Goal: Task Accomplishment & Management: Manage account settings

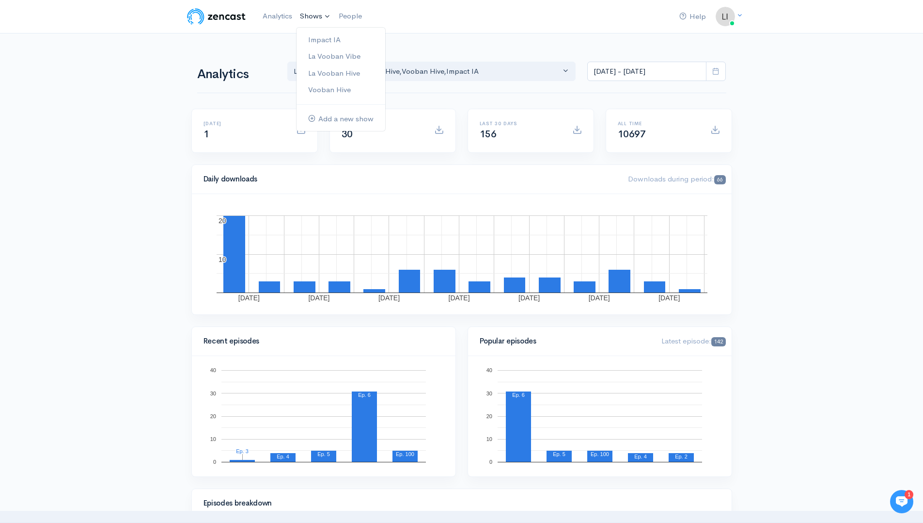
click at [322, 14] on link "Shows" at bounding box center [315, 16] width 39 height 21
click at [326, 40] on link "Impact IA" at bounding box center [341, 40] width 89 height 17
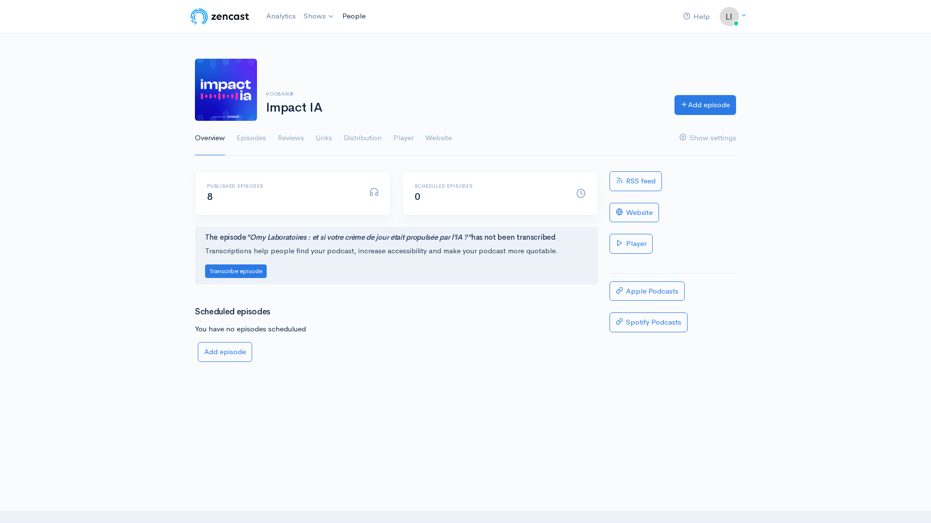
click at [361, 22] on link "People" at bounding box center [353, 16] width 31 height 21
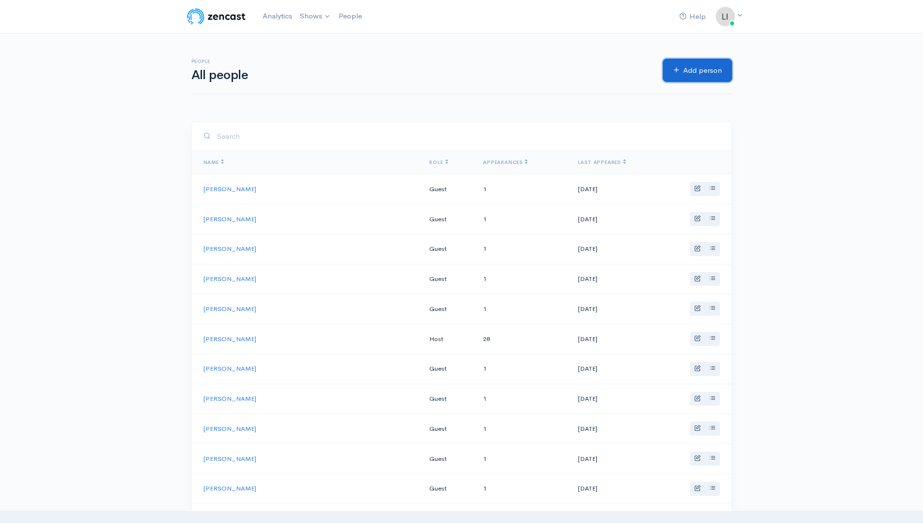
click at [696, 71] on link "Add person" at bounding box center [697, 71] width 69 height 24
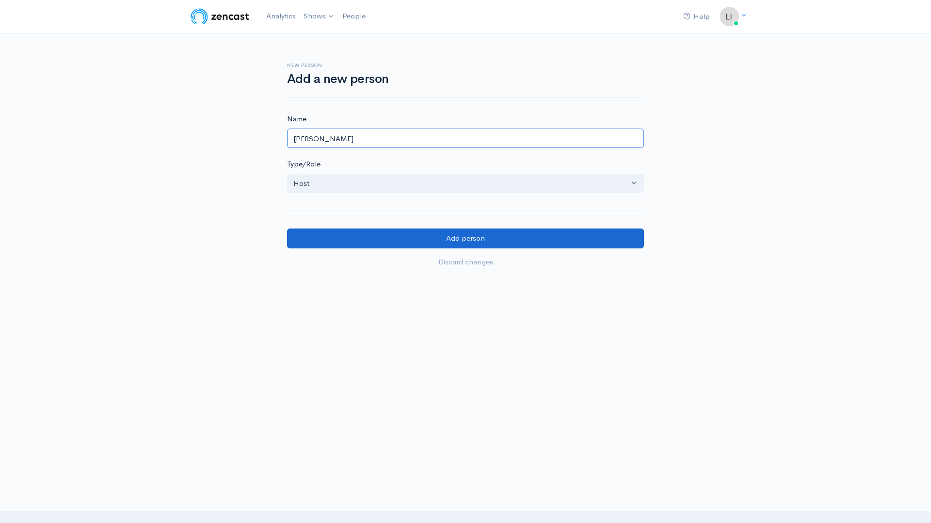
type input "[PERSON_NAME]"
click at [441, 242] on input "Add person" at bounding box center [465, 238] width 357 height 20
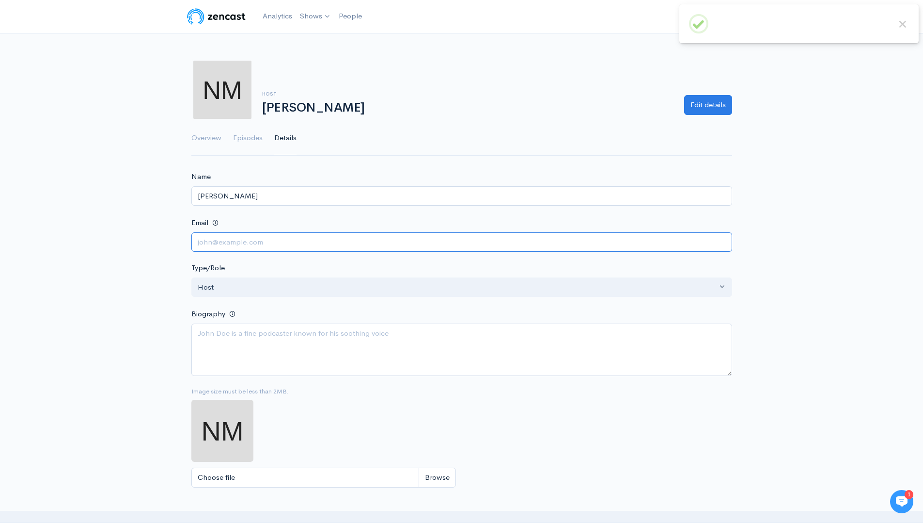
click at [344, 247] on input "Email" at bounding box center [461, 242] width 541 height 20
click at [265, 359] on textarea "Biography" at bounding box center [461, 349] width 541 height 52
paste textarea "[PERSON_NAME] est spécialiste principal en intelligence artificielle pour Googl…"
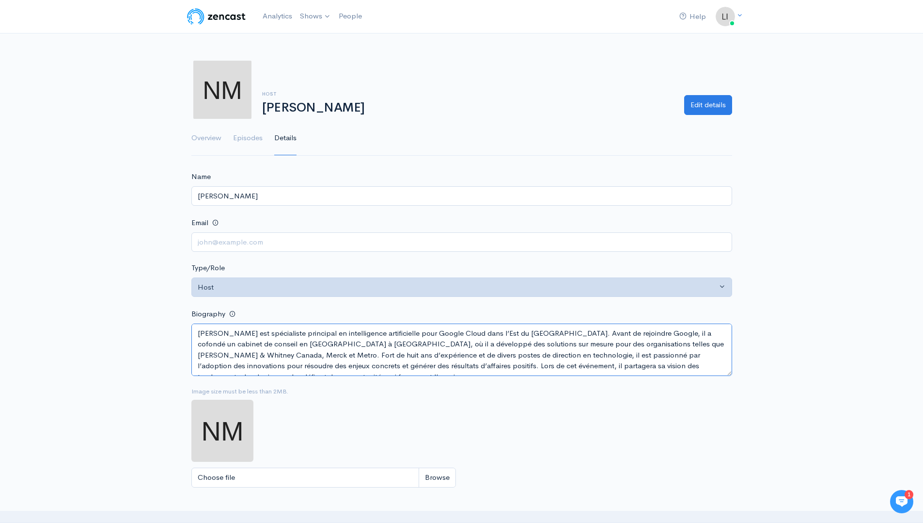
type textarea "[PERSON_NAME] est spécialiste principal en intelligence artificielle pour Googl…"
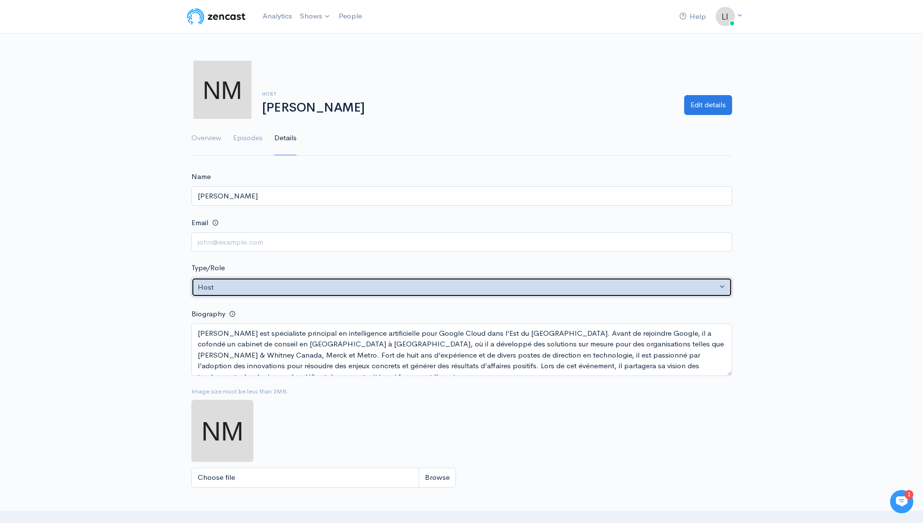
click at [277, 279] on button "Host" at bounding box center [461, 287] width 541 height 20
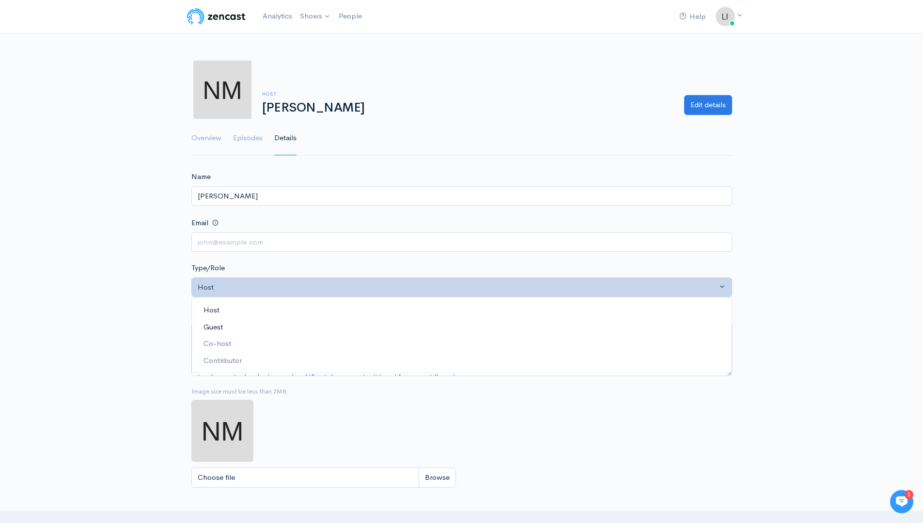
click at [221, 323] on span "Guest" at bounding box center [213, 326] width 19 height 11
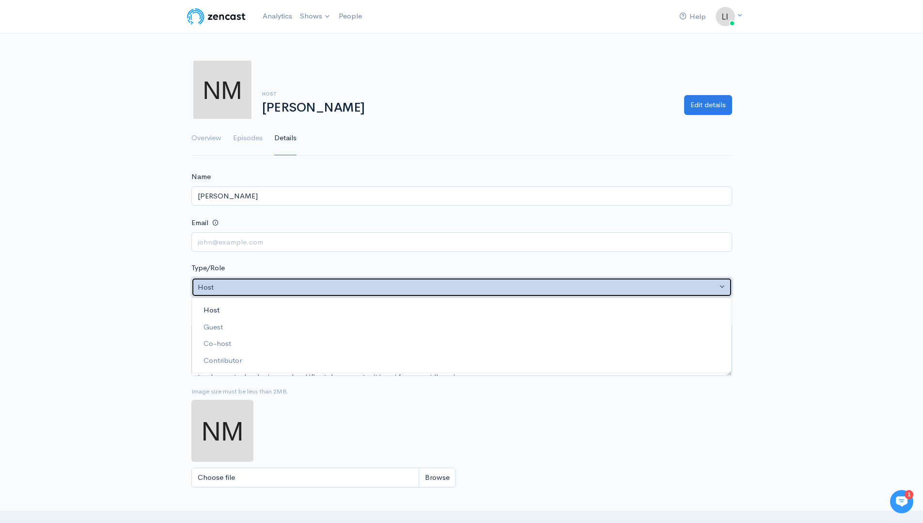
select select "guest"
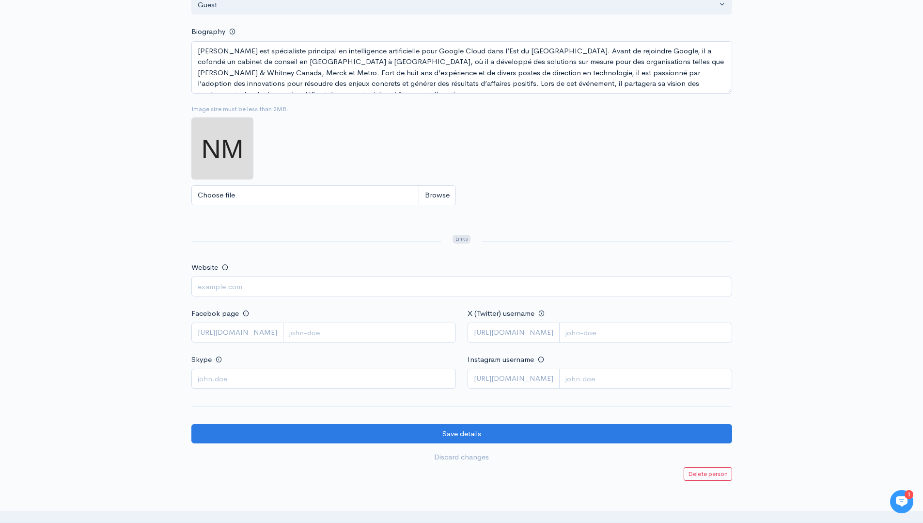
scroll to position [298, 0]
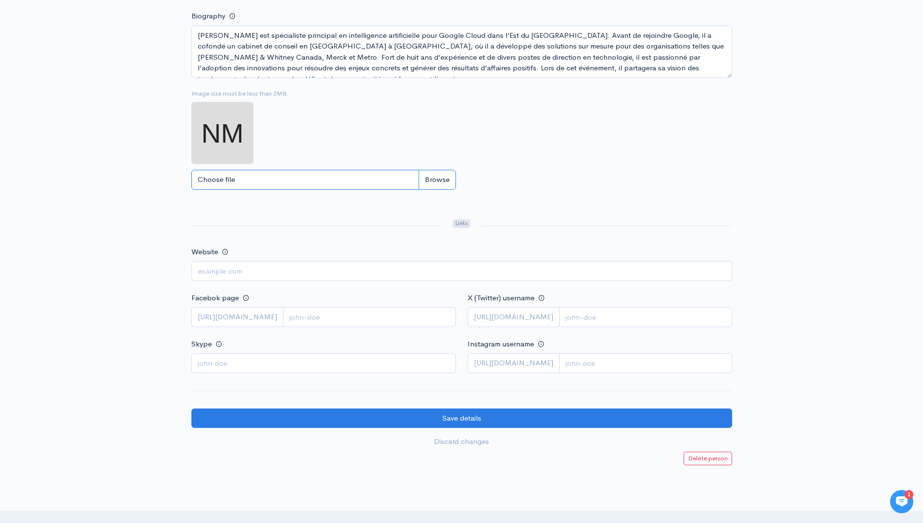
click at [442, 178] on input "Choose file" at bounding box center [323, 180] width 265 height 20
type input "C:\fakepath\Nicholas Morel (2).jpeg"
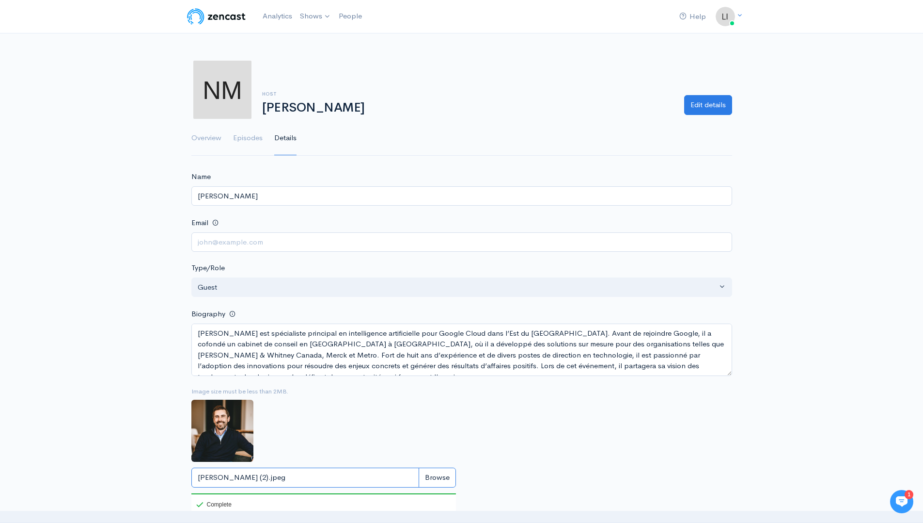
scroll to position [320, 0]
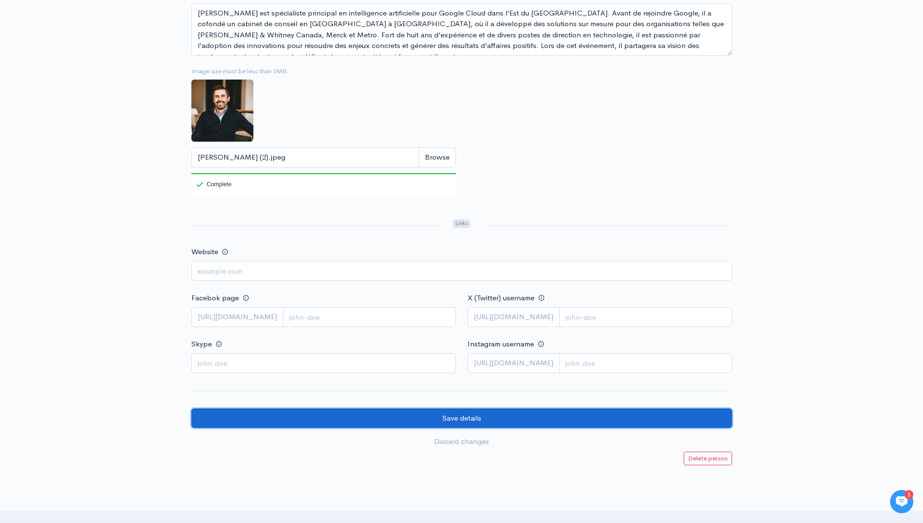
click at [475, 419] on input "Save details" at bounding box center [461, 418] width 541 height 20
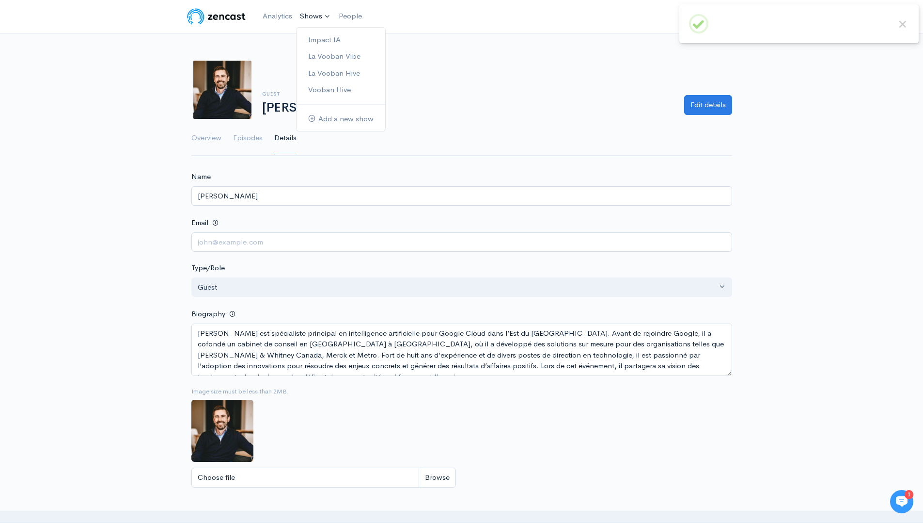
click at [309, 18] on link "Shows" at bounding box center [315, 16] width 39 height 21
click at [328, 36] on link "Impact IA" at bounding box center [341, 40] width 89 height 17
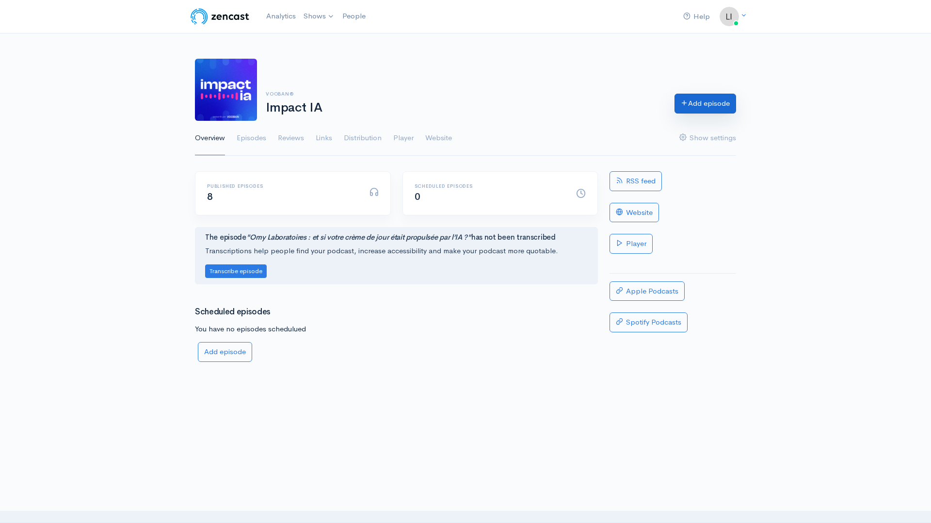
click at [720, 109] on link "Add episode" at bounding box center [705, 104] width 62 height 20
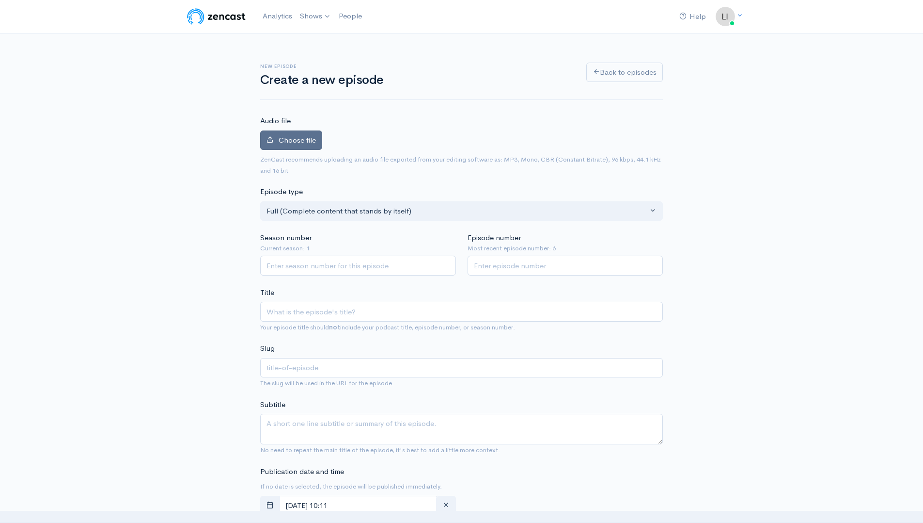
click at [292, 141] on span "Choose file" at bounding box center [297, 139] width 37 height 9
click at [0, 0] on input "Choose file" at bounding box center [0, 0] width 0 height 0
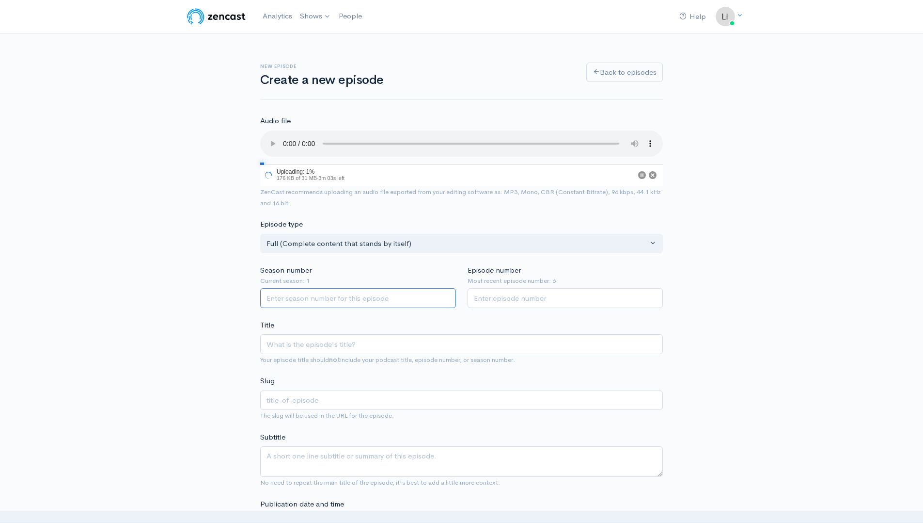
click at [385, 299] on input "Season number" at bounding box center [358, 298] width 196 height 20
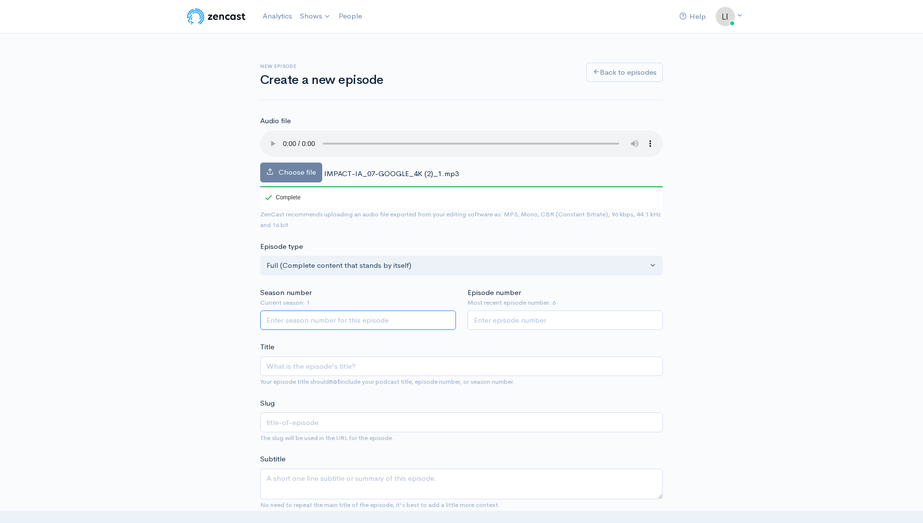
click at [298, 324] on input "Season number" at bounding box center [358, 320] width 196 height 20
click at [446, 316] on input "1" at bounding box center [358, 320] width 196 height 20
type input "2"
click at [446, 316] on input "2" at bounding box center [358, 320] width 196 height 20
click at [512, 324] on input "Episode number" at bounding box center [566, 320] width 196 height 20
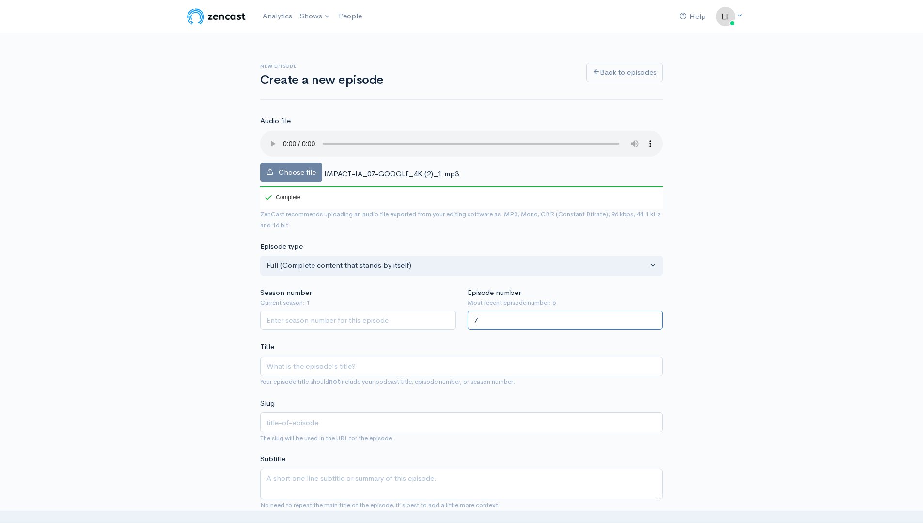
type input "7"
drag, startPoint x: 204, startPoint y: 352, endPoint x: 243, endPoint y: 336, distance: 41.9
click at [297, 322] on input "Season number" at bounding box center [358, 320] width 196 height 20
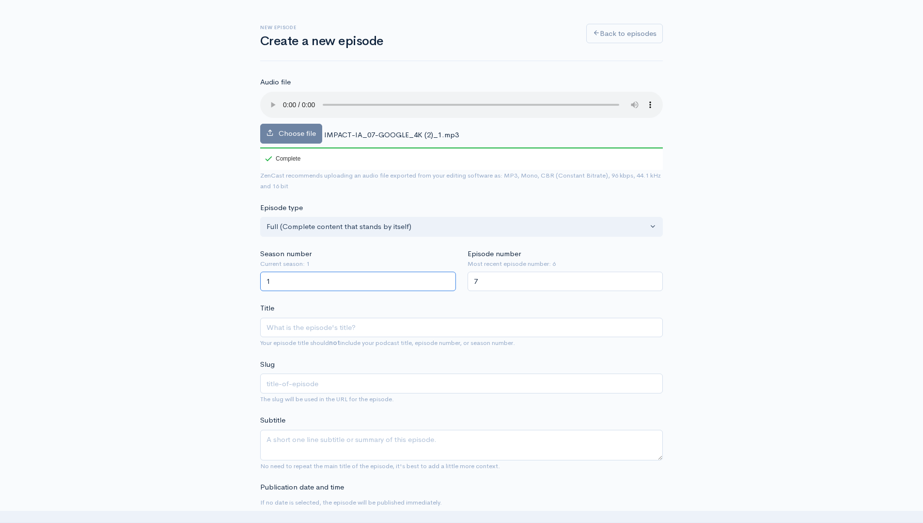
scroll to position [88, 0]
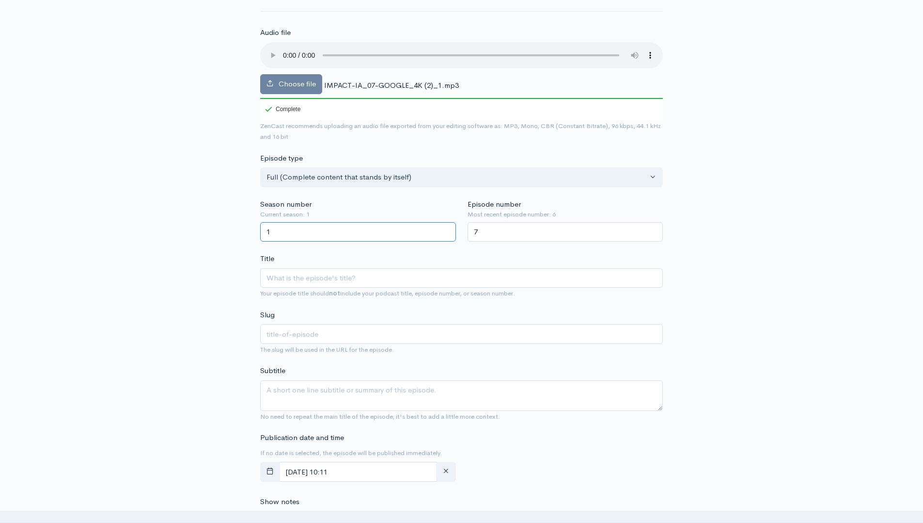
type input "1"
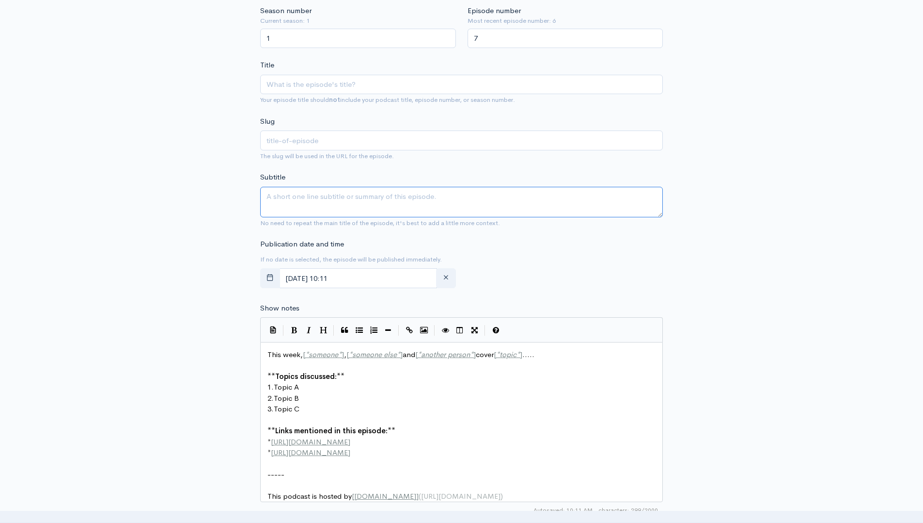
click at [300, 206] on textarea "Subtitle" at bounding box center [461, 202] width 403 height 31
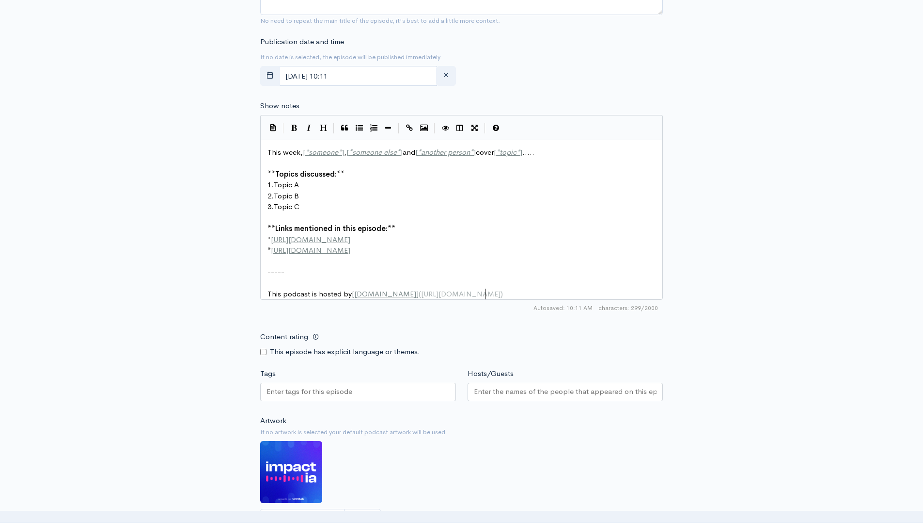
scroll to position [3, 0]
type textarea "This week, [*someone*], [*someone else*] and [*another person*] cover [*topic*]…"
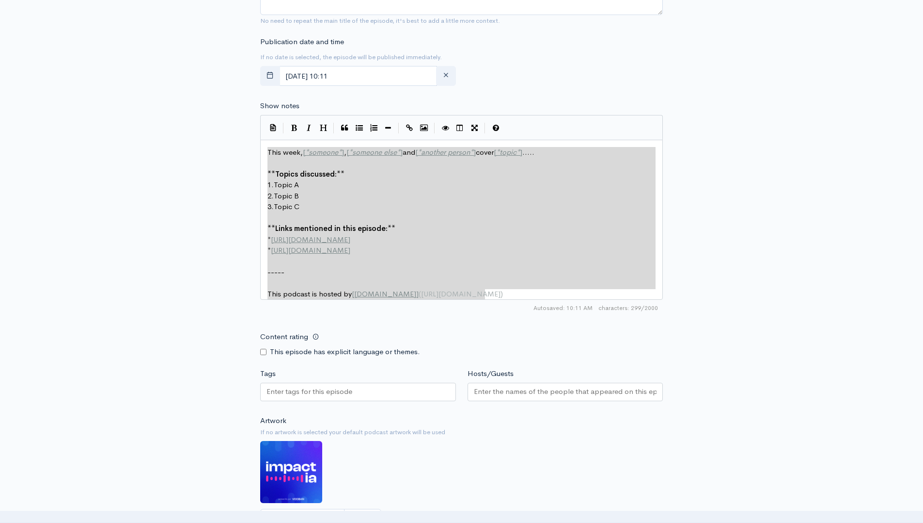
drag, startPoint x: 491, startPoint y: 294, endPoint x: 144, endPoint y: 114, distance: 390.0
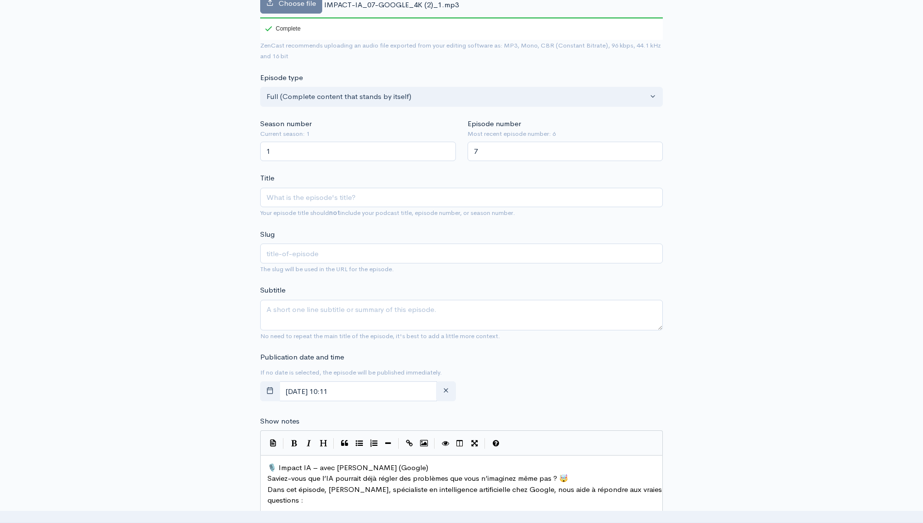
scroll to position [119, 0]
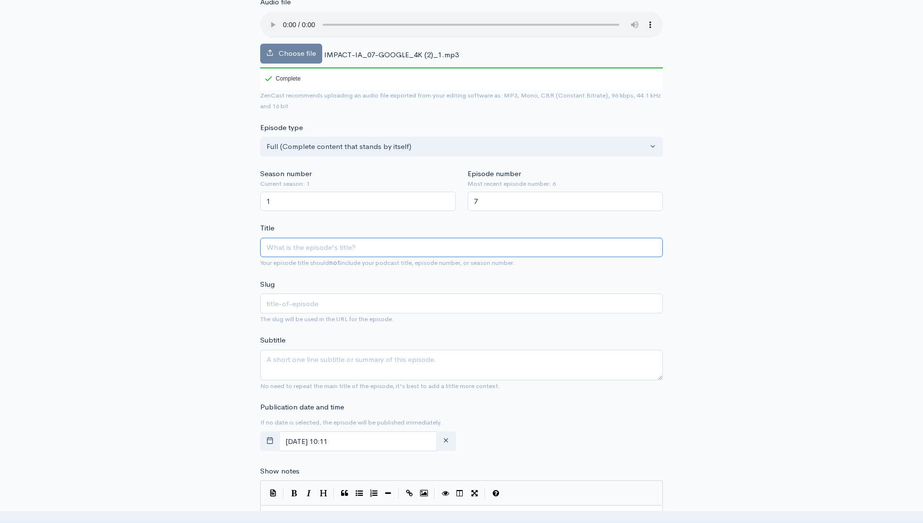
click at [320, 244] on input "Title" at bounding box center [461, 248] width 403 height 20
paste input "L’avenir de l’IA selon Google : Entre hésitation et accélération"
type input "L’avenir de l’IA selon Google : Entre hésitation et accélération"
type input "lavenir-de-lia-selon-google-entre-hesitation-et-acceleration"
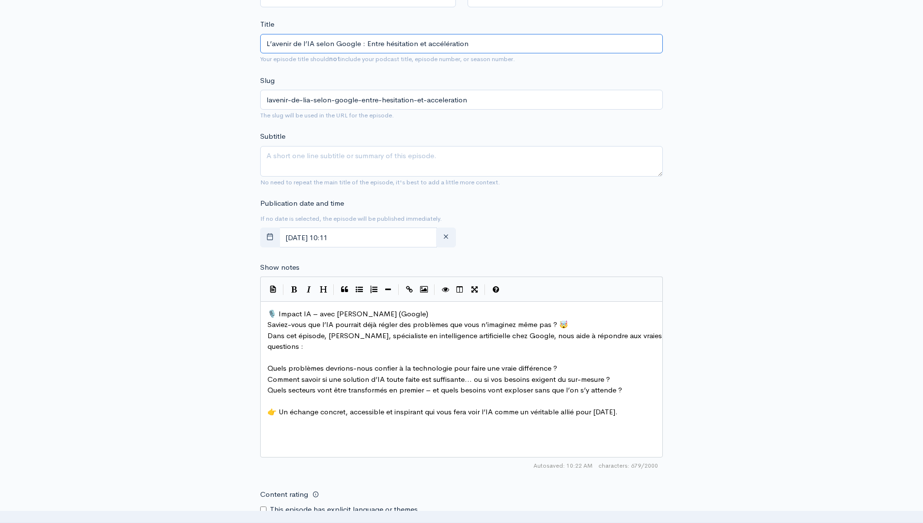
scroll to position [357, 0]
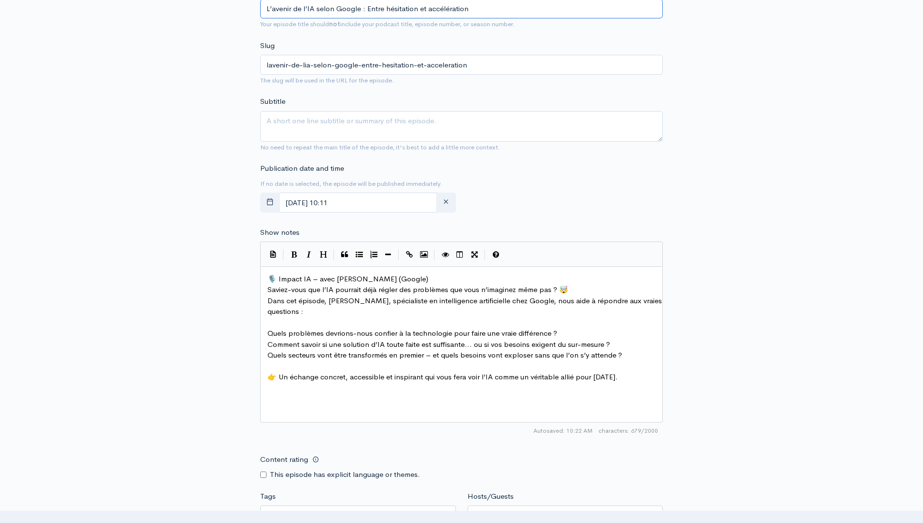
type input "L’avenir de l’IA selon Google : Entre hésitation et accélération"
click at [318, 279] on span "🎙️ Impact IA – avec Nicolas Morel (Google)" at bounding box center [348, 278] width 161 height 9
type textarea "🎙️ Impact IA – avec Nicolas Morel (Google)"
drag, startPoint x: 431, startPoint y: 280, endPoint x: 146, endPoint y: 279, distance: 285.0
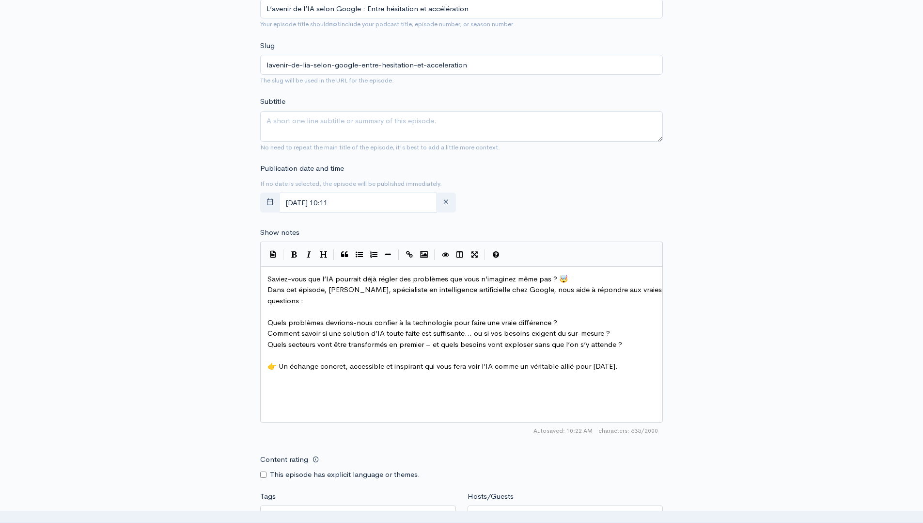
click at [363, 304] on pre "Dans cet épisode, [PERSON_NAME], spécialiste en intelligence artificielle chez …" at bounding box center [465, 295] width 399 height 22
click at [268, 324] on span "Quels problèmes devrions-nous confier à la technologie pour faire une vraie dif…" at bounding box center [413, 321] width 290 height 9
type textarea "-"
click at [354, 258] on button "Generic List" at bounding box center [359, 254] width 15 height 15
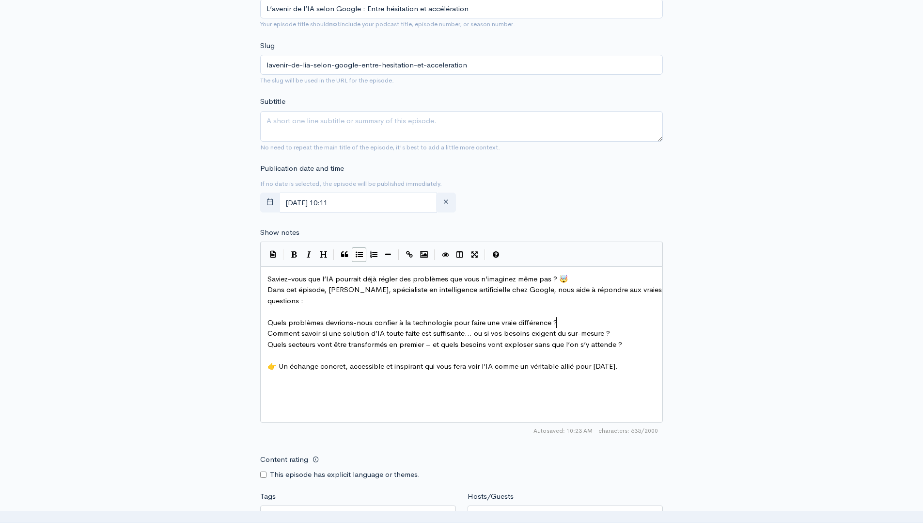
scroll to position [3, 5]
click at [354, 258] on button "Generic List" at bounding box center [359, 254] width 15 height 15
click at [281, 315] on pre "​" at bounding box center [465, 311] width 399 height 11
click at [269, 323] on span "*" at bounding box center [269, 321] width 3 height 9
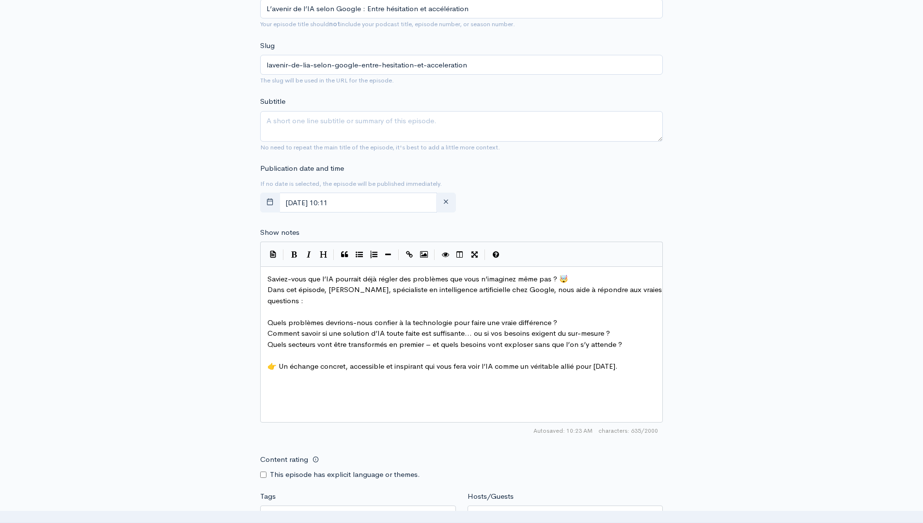
type textarea "*"
type textarea "-"
click at [269, 334] on span "Comment savoir si une solution d’IA toute faite est suffisante… ou si vos besoi…" at bounding box center [439, 332] width 343 height 9
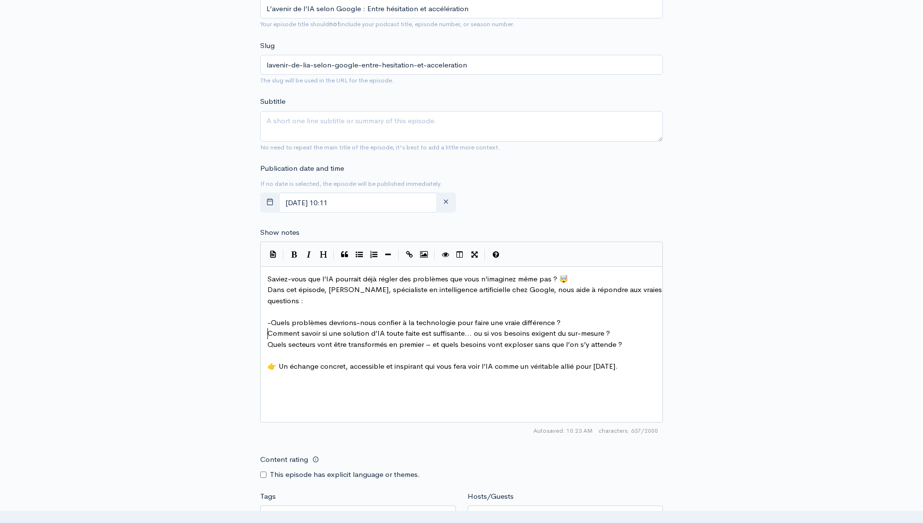
type textarea "-"
click at [269, 346] on span "Quels secteurs vont être transformés en premier – et quels besoins vont explose…" at bounding box center [445, 343] width 355 height 9
type textarea "-"
click at [436, 348] on pre "- Quels secteurs vont être transformés en premier – et quels besoins vont explo…" at bounding box center [465, 344] width 399 height 11
type textarea ","
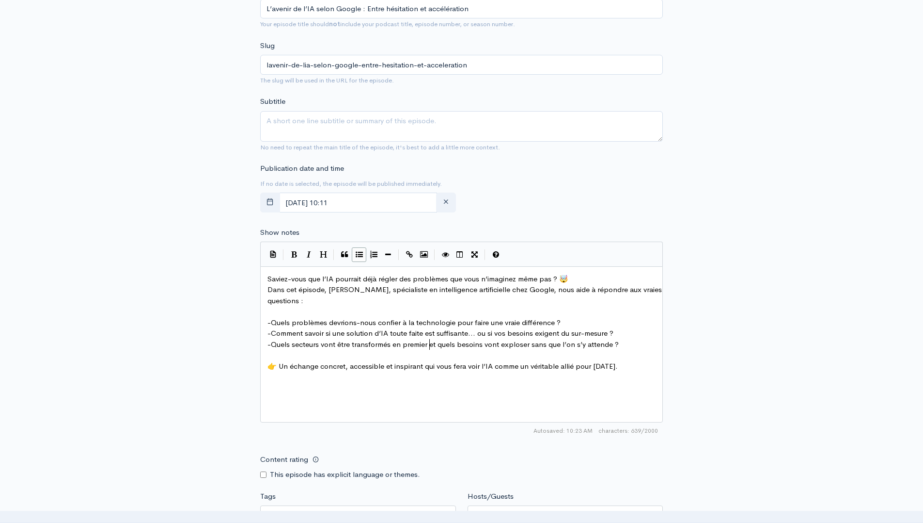
scroll to position [3, 2]
click at [455, 363] on span "👉 Un échange concret, accessible et inspirant qui vous fera voir l’IA comme un …" at bounding box center [443, 365] width 350 height 9
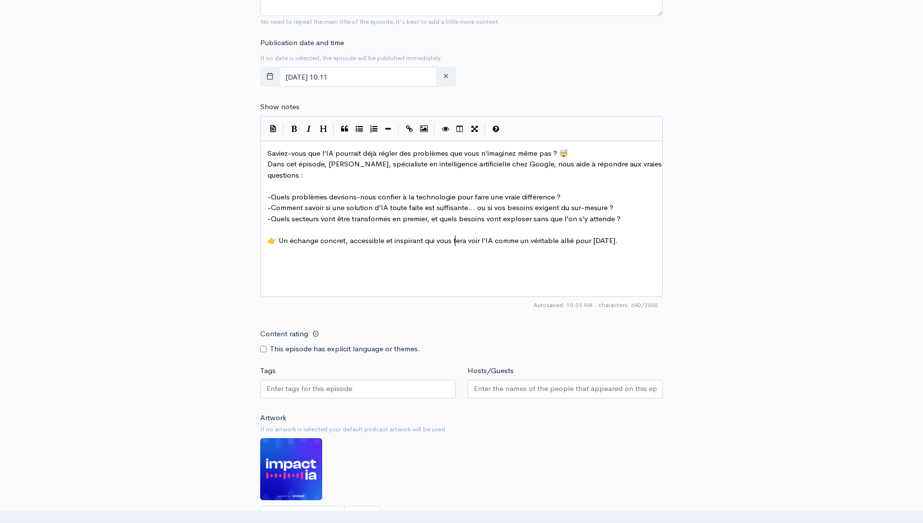
scroll to position [647, 0]
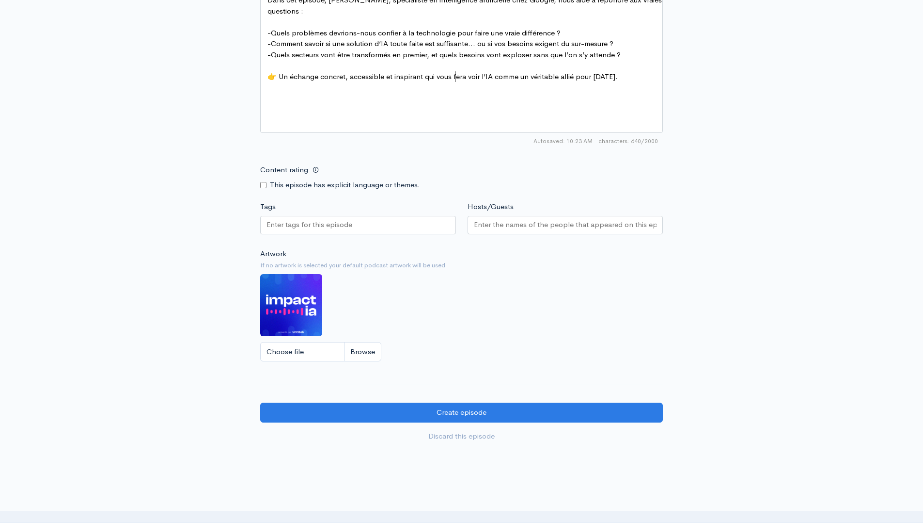
click at [324, 223] on input "Tags" at bounding box center [310, 224] width 87 height 11
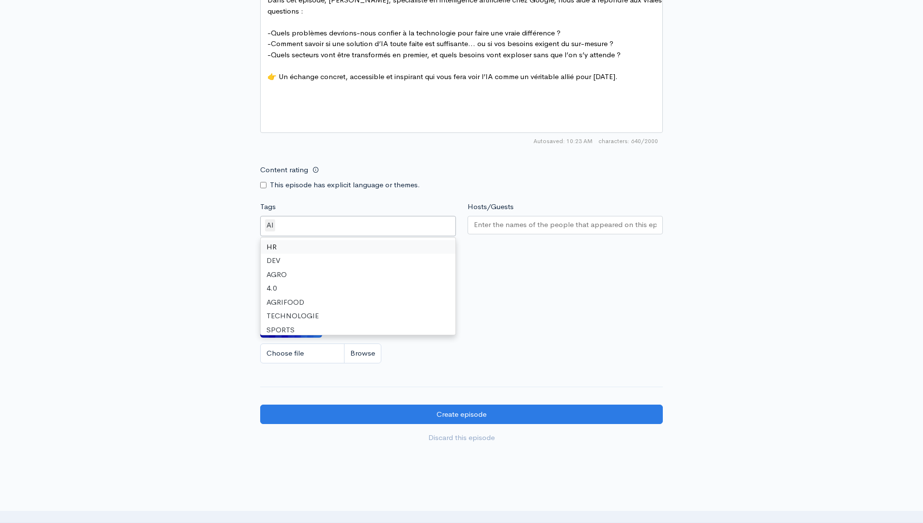
click at [508, 221] on input "Hosts/Guests" at bounding box center [565, 224] width 183 height 11
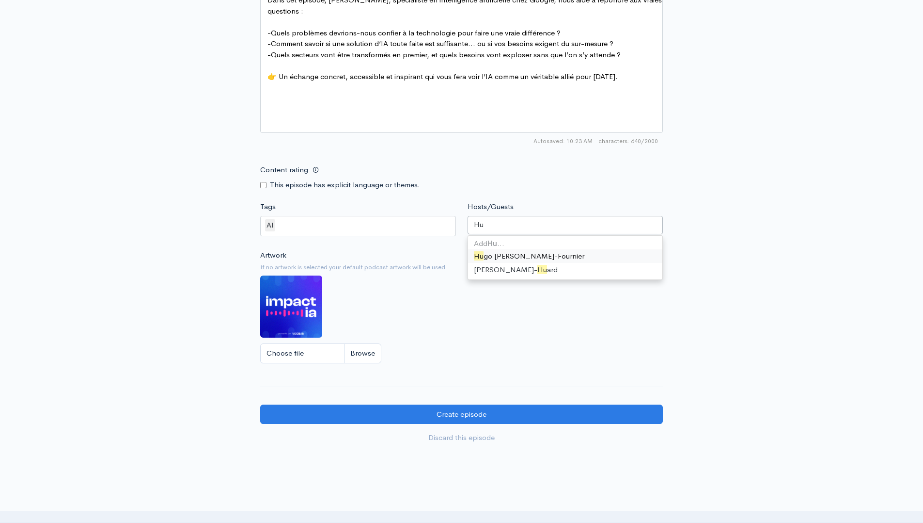
type input "Hug"
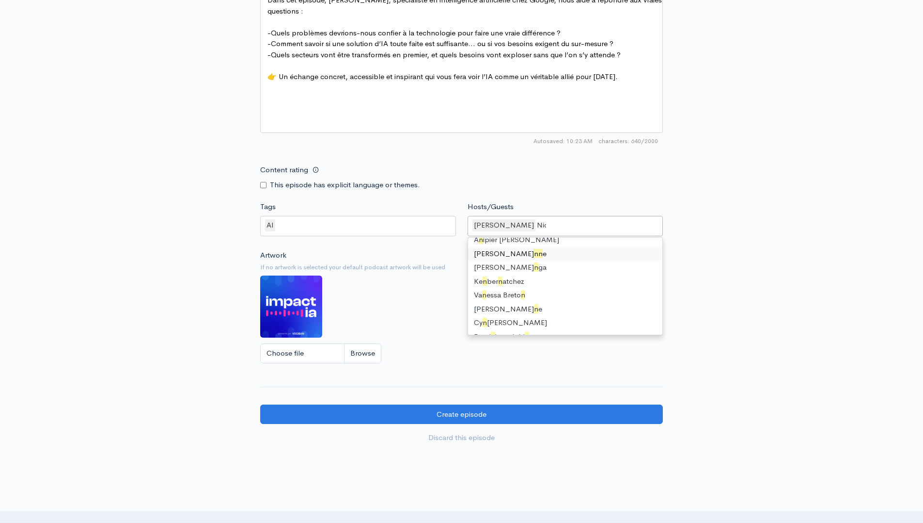
scroll to position [0, 0]
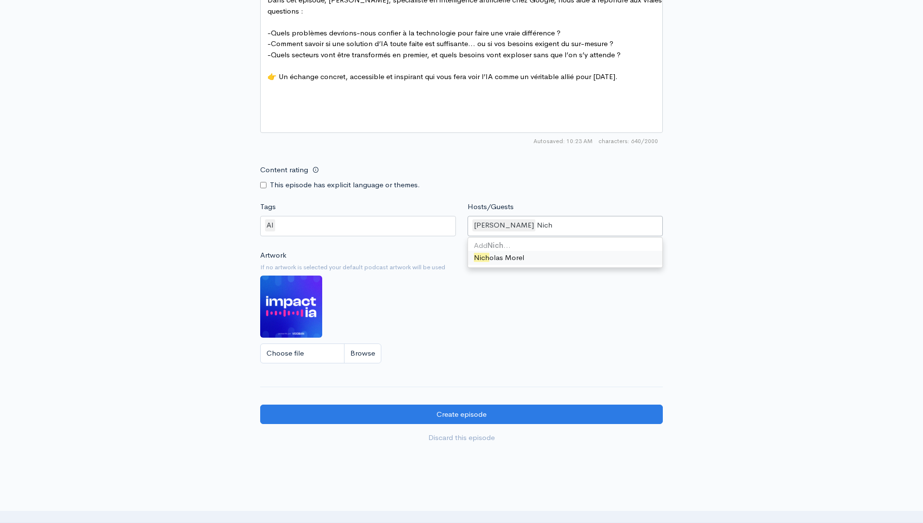
type input "Nicho"
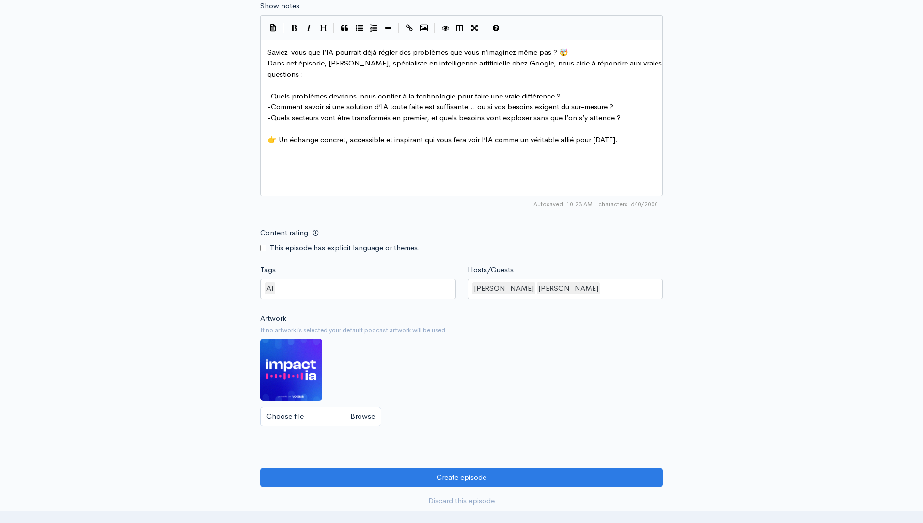
scroll to position [700, 0]
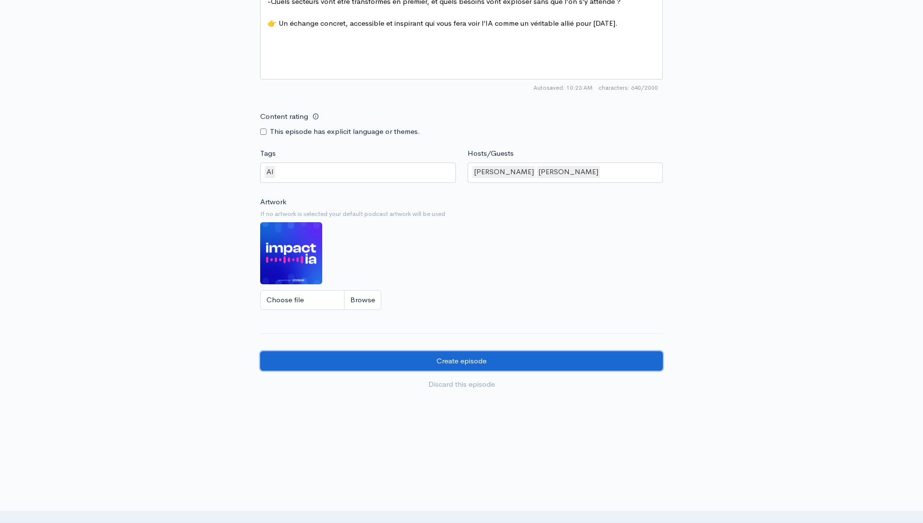
click at [460, 361] on input "Create episode" at bounding box center [461, 361] width 403 height 20
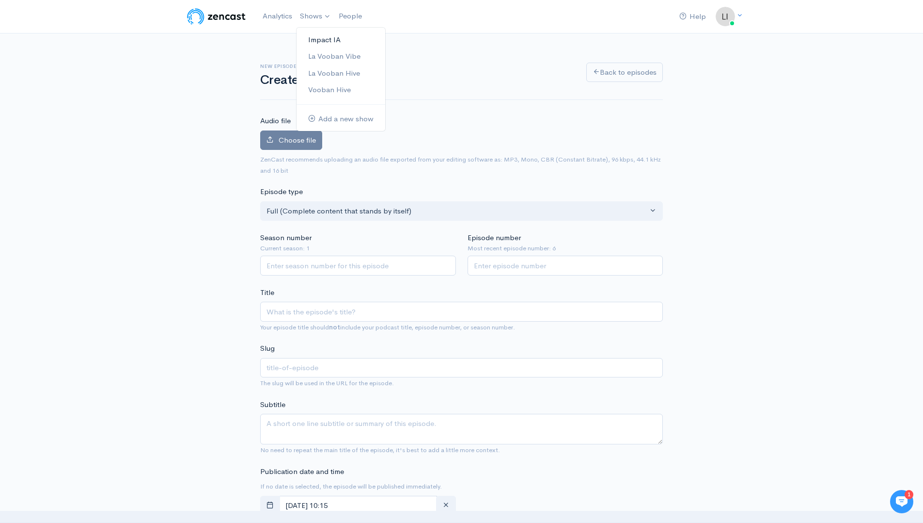
click at [335, 42] on link "Impact IA" at bounding box center [341, 40] width 89 height 17
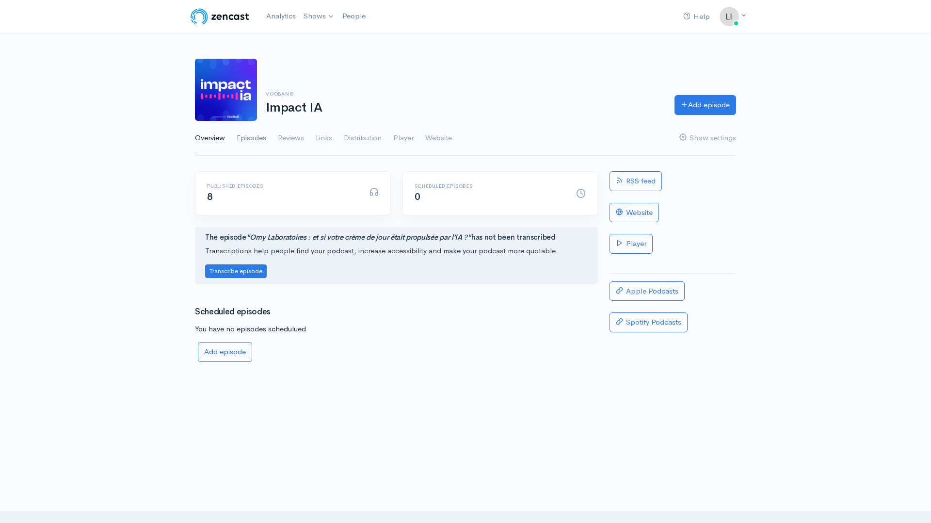
click at [253, 135] on link "Episodes" at bounding box center [252, 138] width 30 height 35
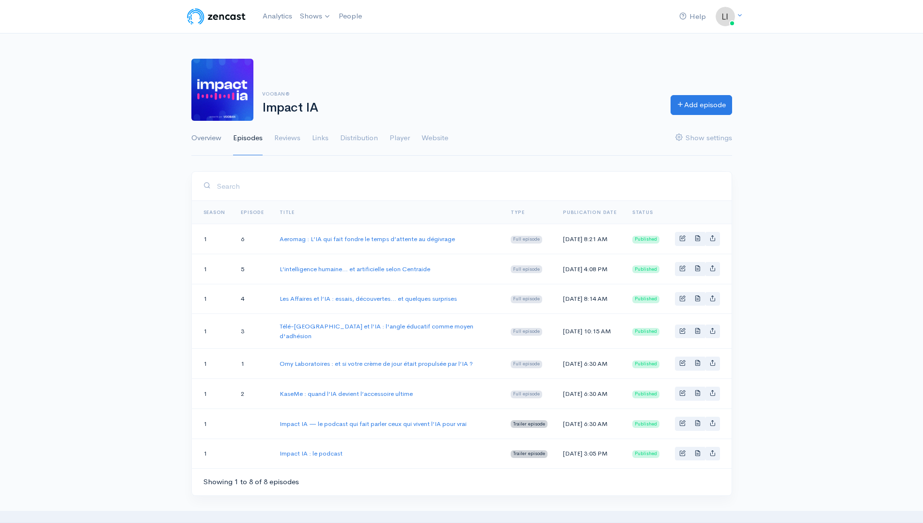
click at [212, 143] on link "Overview" at bounding box center [206, 138] width 30 height 35
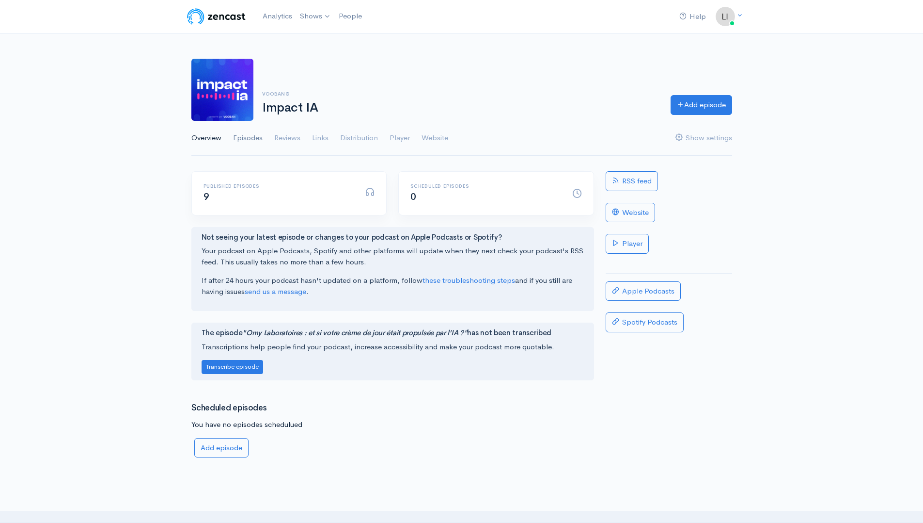
click at [250, 139] on link "Episodes" at bounding box center [248, 138] width 30 height 35
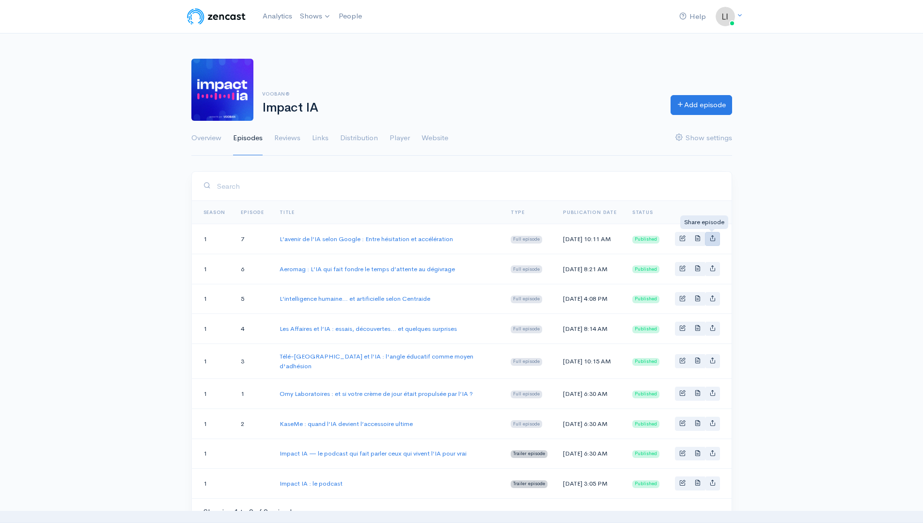
click at [712, 242] on link "Basic example" at bounding box center [712, 239] width 15 height 14
type input "https://podcast.impact-ia.ca/episodes/lavenir-de-lia-selon-google-entre-hesitat…"
type input "https://media.zencast.fm/impact-ai/9456d3a8-a197-4a5e-80b3-93a7d3c8f2cc.mp3"
type input "<iframe src='https://share.zencast.fm/embed/episode/9456d3a8-a197-4a5e-80b3-93a…"
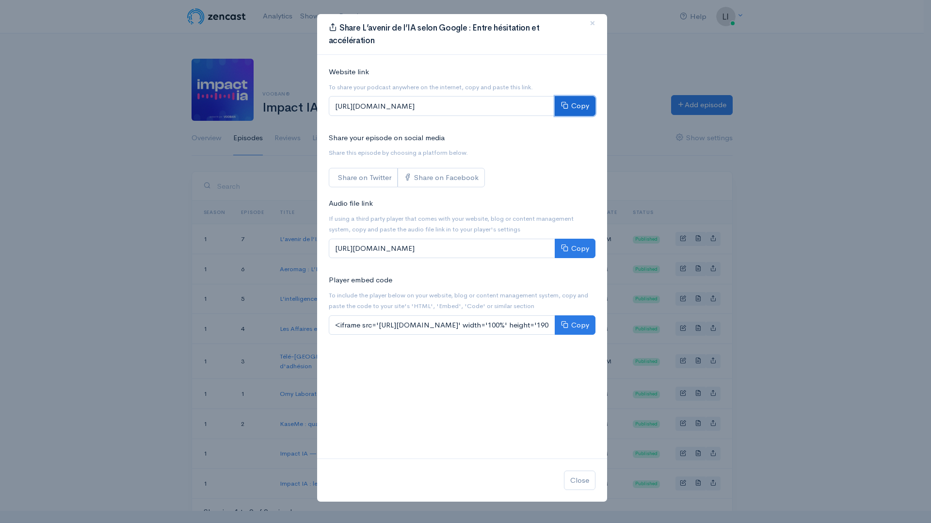
click at [574, 107] on button "Copy" at bounding box center [574, 106] width 41 height 20
click at [589, 19] on span "×" at bounding box center [592, 23] width 6 height 14
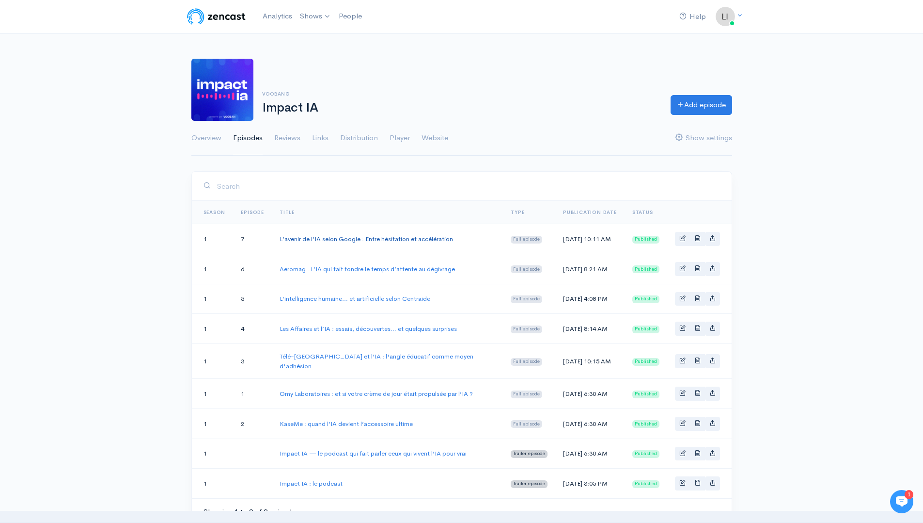
click at [364, 239] on link "L’avenir de l’IA selon Google : Entre hésitation et accélération" at bounding box center [367, 239] width 174 height 8
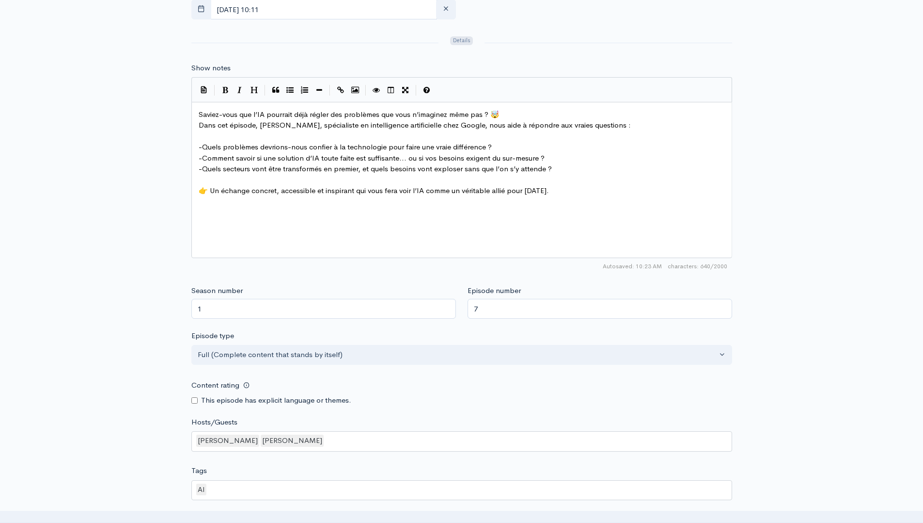
scroll to position [412, 0]
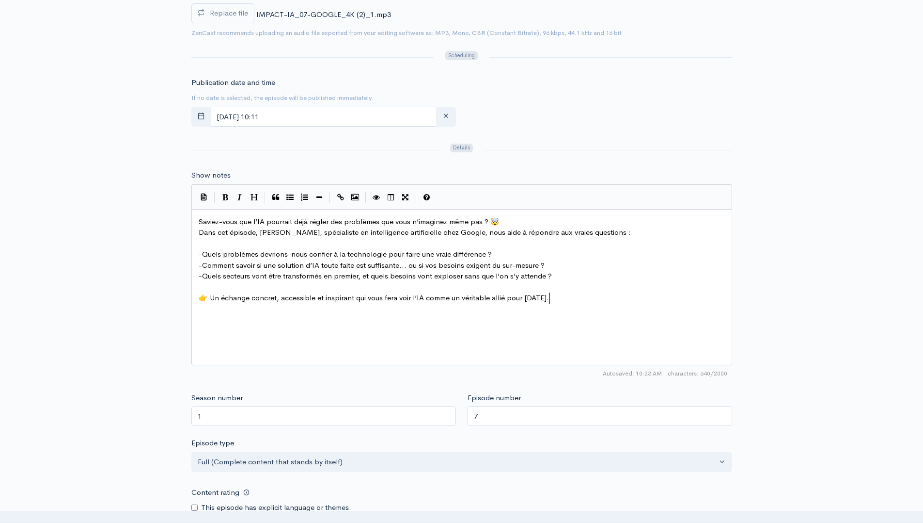
click at [587, 318] on div "xxxxxxxxxx Saviez-vous que l’IA pourrait déjà régler des problèmes que vous n’i…" at bounding box center [474, 299] width 554 height 170
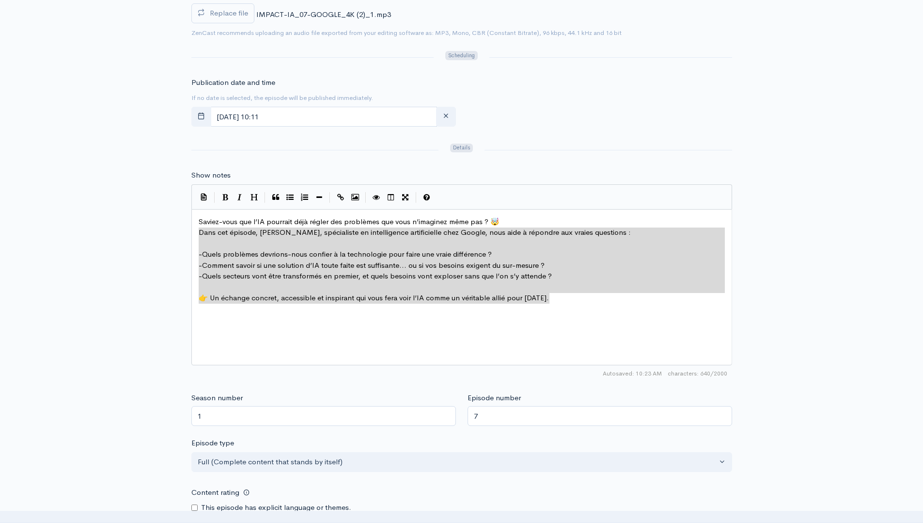
type textarea "Saviez-vous que l’IA pourrait déjà régler des problèmes que vous n’imaginez mêm…"
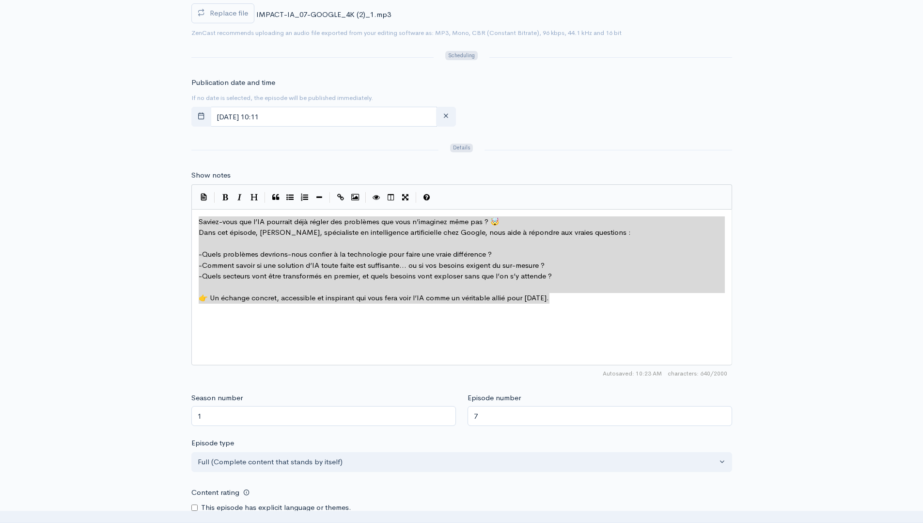
drag, startPoint x: 573, startPoint y: 308, endPoint x: 44, endPoint y: 202, distance: 540.4
click at [44, 202] on div "Title L’avenir de l’IA selon Google : Entre hésitation et accélération Your epi…" at bounding box center [461, 231] width 923 height 944
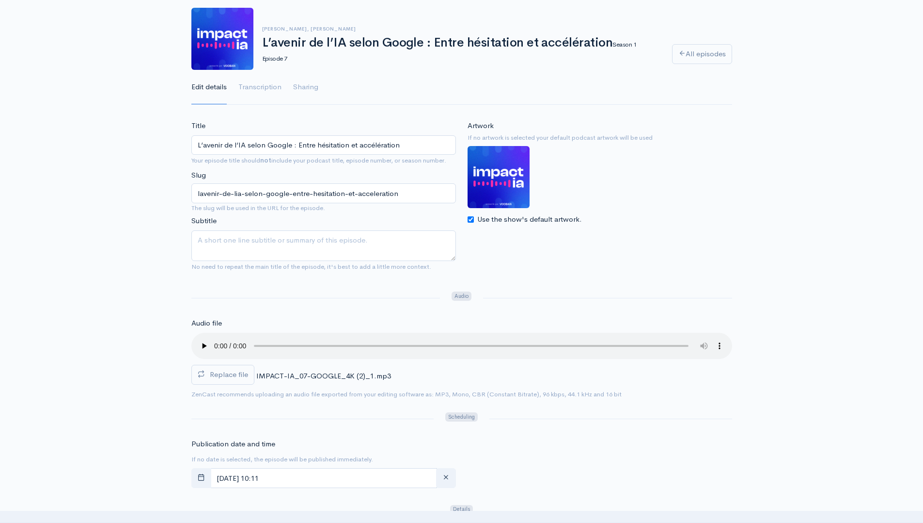
scroll to position [16, 0]
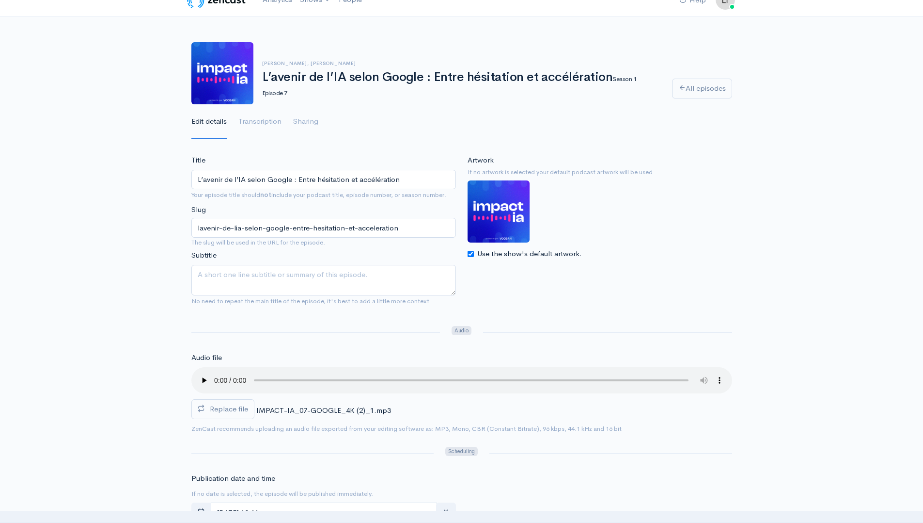
drag, startPoint x: 475, startPoint y: 78, endPoint x: 261, endPoint y: 80, distance: 214.7
click at [261, 80] on div "Hugo Lemieux-Fournier, Nicholas Morel L’avenir de l’IA selon Google : Entre hés…" at bounding box center [461, 79] width 410 height 37
copy h1 "L’avenir de l’IA selon Google : Entre hésitation et accélération"
click at [306, 123] on link "Sharing" at bounding box center [305, 121] width 25 height 35
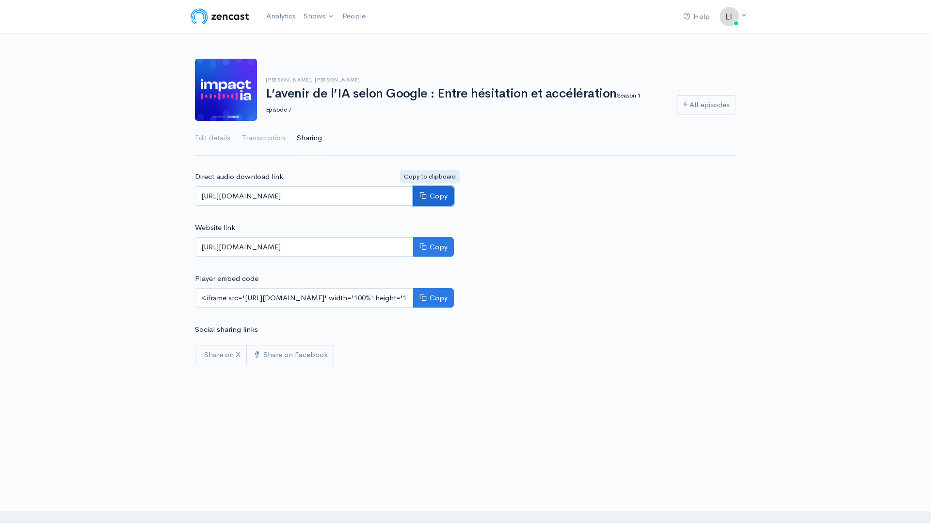
click at [430, 196] on button "Copy" at bounding box center [433, 196] width 41 height 20
click at [329, 36] on link "Impact IA" at bounding box center [344, 40] width 89 height 17
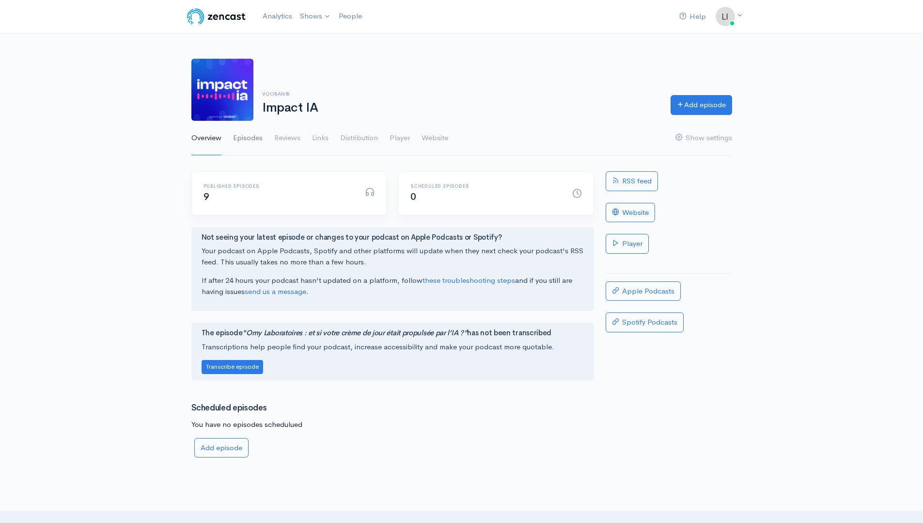
click at [256, 141] on link "Episodes" at bounding box center [248, 138] width 30 height 35
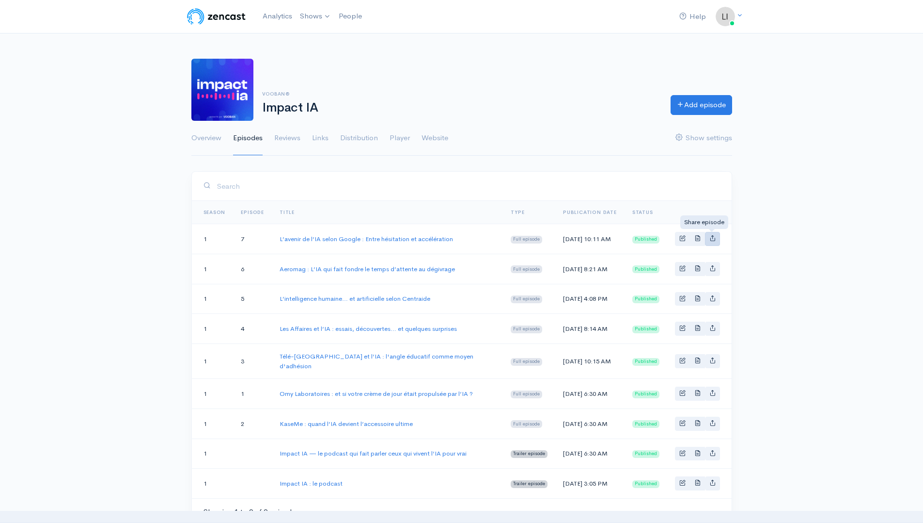
click at [714, 239] on icon "Basic example" at bounding box center [713, 238] width 6 height 6
type input "[URL][DOMAIN_NAME]"
type input "<iframe src='[URL][DOMAIN_NAME]' width='100%' height='190' frameborder='0' scro…"
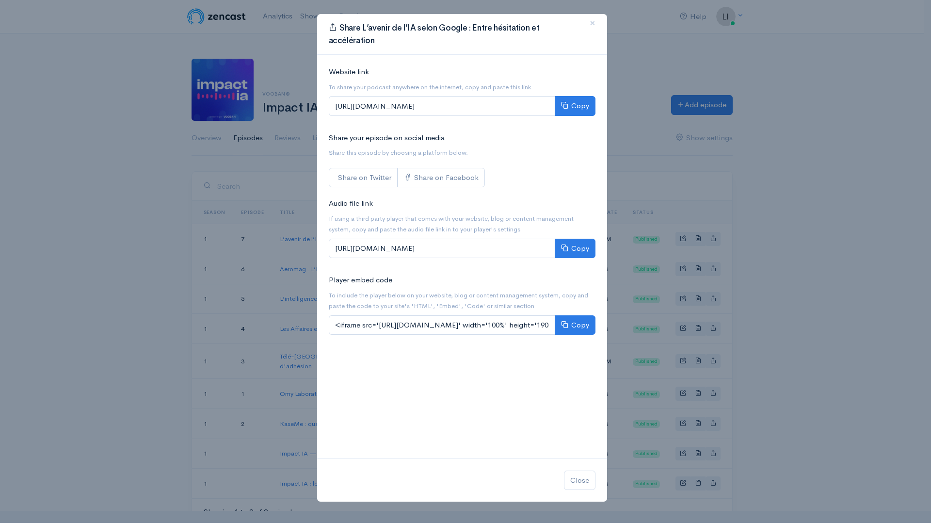
click at [491, 118] on div "Website link To share your podcast anywhere on the internet, copy and paste thi…" at bounding box center [462, 93] width 278 height 55
click at [493, 106] on input "[URL][DOMAIN_NAME]" at bounding box center [442, 106] width 226 height 20
drag, startPoint x: 333, startPoint y: 106, endPoint x: 645, endPoint y: 115, distance: 312.3
click at [645, 115] on div "Share L’avenir de l’IA selon Google : Entre hésitation et accélération × Websit…" at bounding box center [465, 261] width 931 height 523
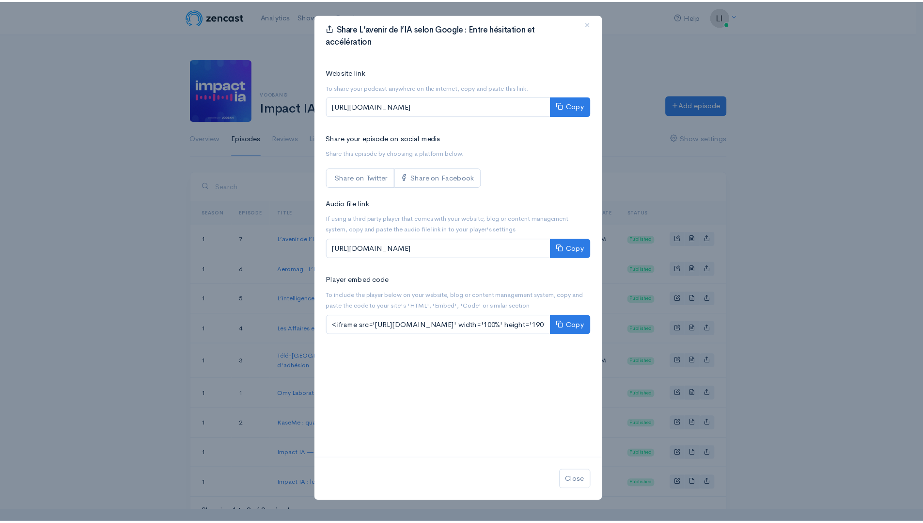
scroll to position [0, 0]
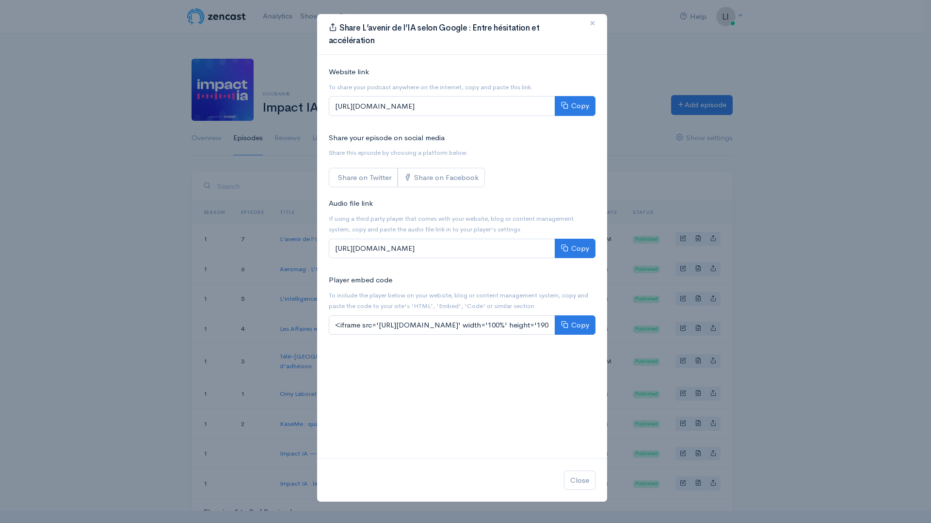
click at [595, 21] on button "×" at bounding box center [592, 23] width 29 height 27
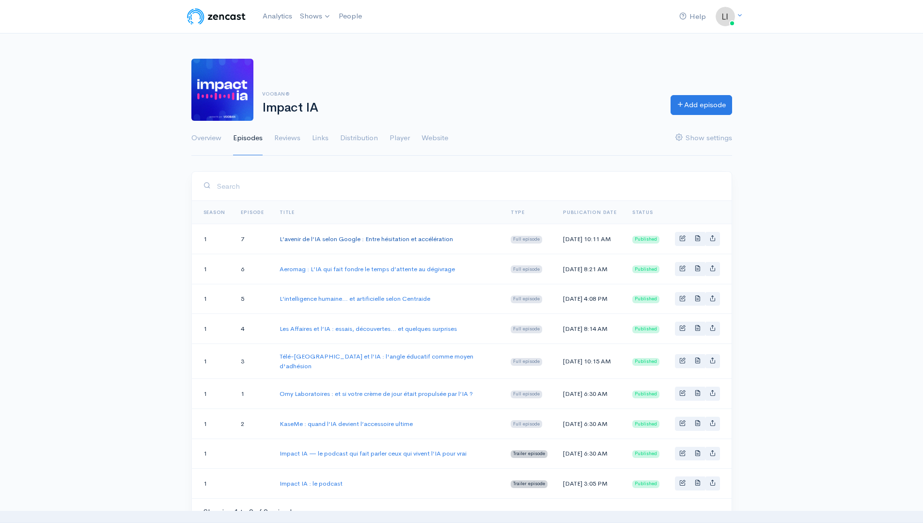
click at [368, 241] on link "L’avenir de l’IA selon Google : Entre hésitation et accélération" at bounding box center [367, 239] width 174 height 8
click at [313, 141] on link "Links" at bounding box center [320, 138] width 16 height 35
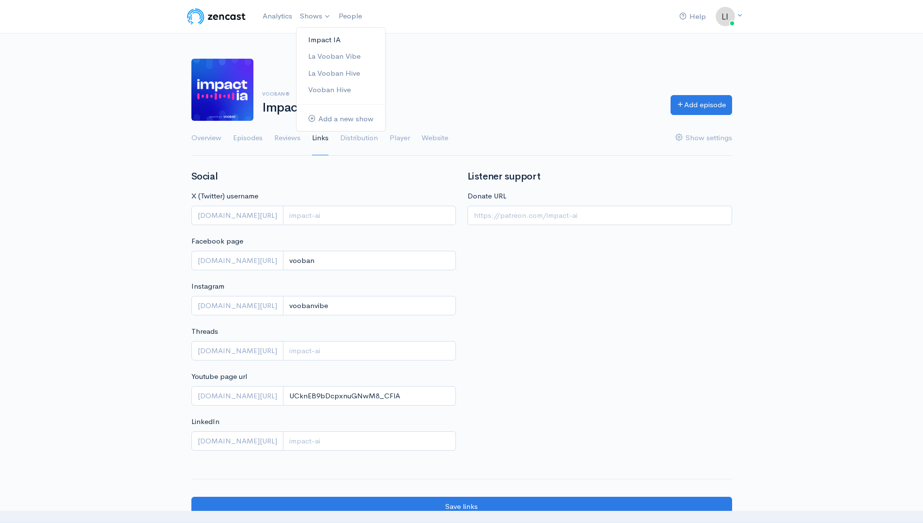
click at [322, 38] on link "Impact IA" at bounding box center [341, 40] width 89 height 17
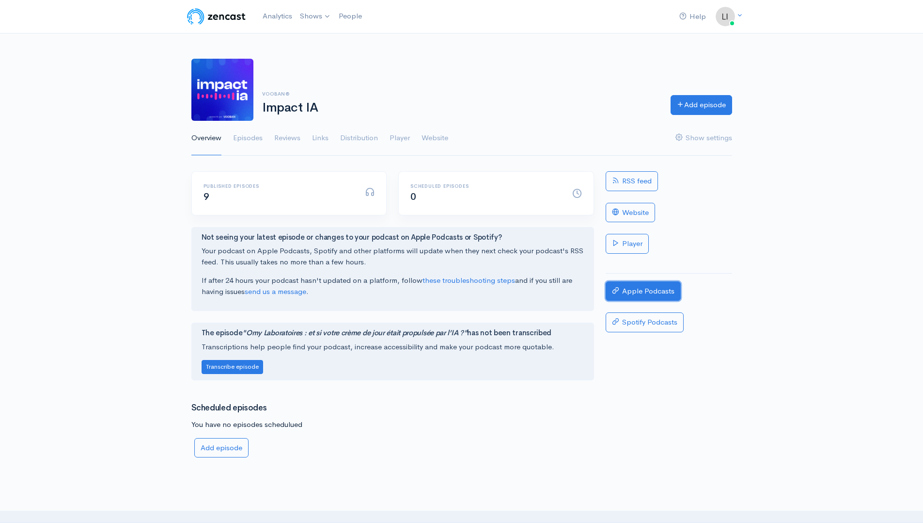
click at [656, 293] on link "Apple Podcasts" at bounding box center [643, 291] width 75 height 20
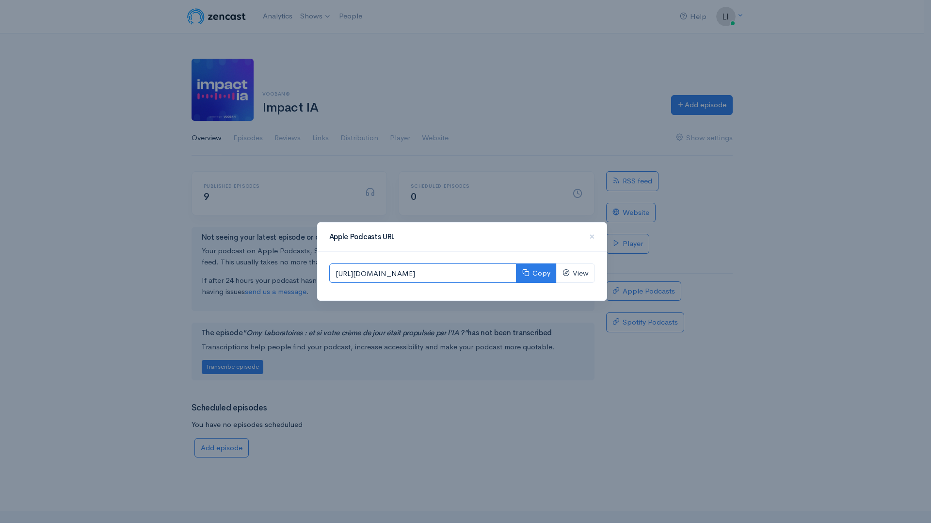
drag, startPoint x: 511, startPoint y: 276, endPoint x: 262, endPoint y: 274, distance: 249.1
click at [262, 274] on div "Apple Podcasts URL × https://podcasts.apple.com/us/podcast/impact-ia/id18044528…" at bounding box center [465, 261] width 931 height 523
click at [334, 271] on input "https://podcasts.apple.com/us/podcast/impact-ia/id1804452805" at bounding box center [422, 273] width 187 height 20
drag, startPoint x: 335, startPoint y: 274, endPoint x: 654, endPoint y: 281, distance: 319.0
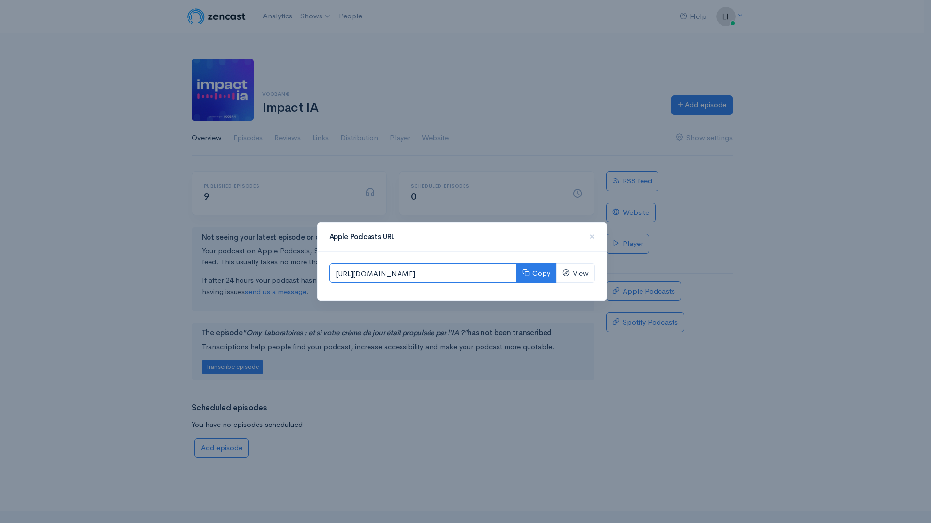
click at [654, 281] on div "Apple Podcasts URL × https://podcasts.apple.com/us/podcast/impact-ia/id18044528…" at bounding box center [465, 261] width 931 height 523
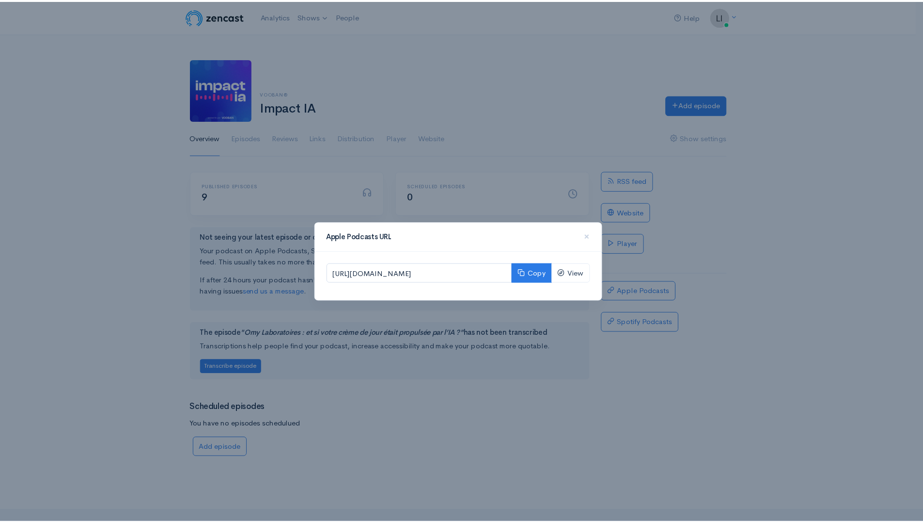
scroll to position [0, 0]
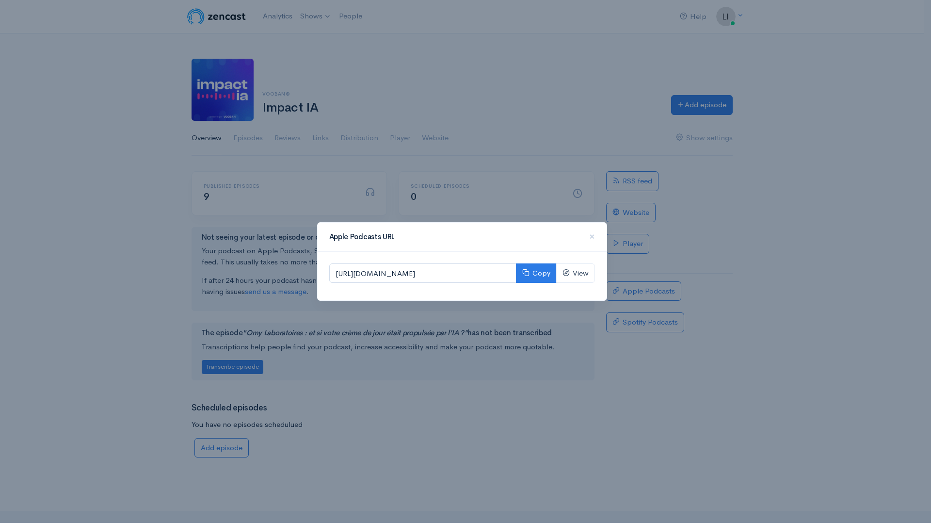
click at [713, 258] on div "Apple Podcasts URL × https://podcasts.apple.com/us/podcast/impact-ia/id18044528…" at bounding box center [465, 261] width 931 height 523
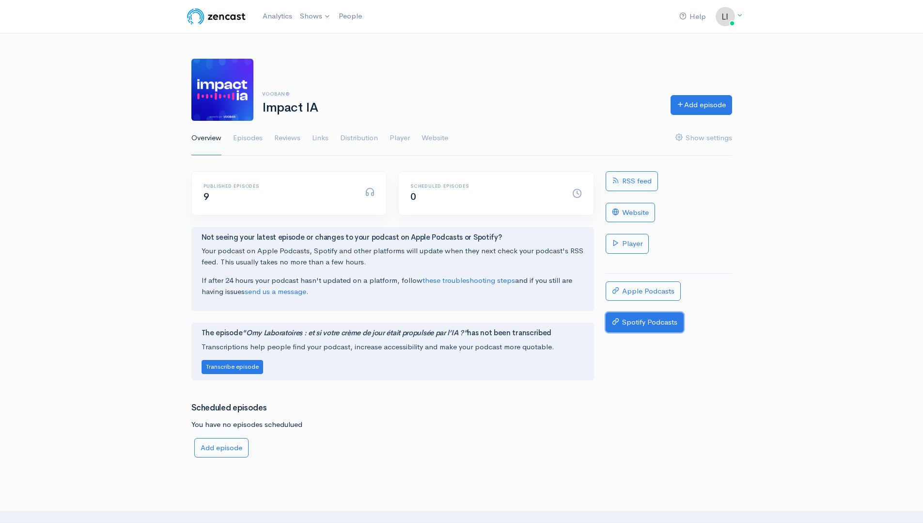
click at [659, 328] on link "Spotify Podcasts" at bounding box center [645, 322] width 78 height 20
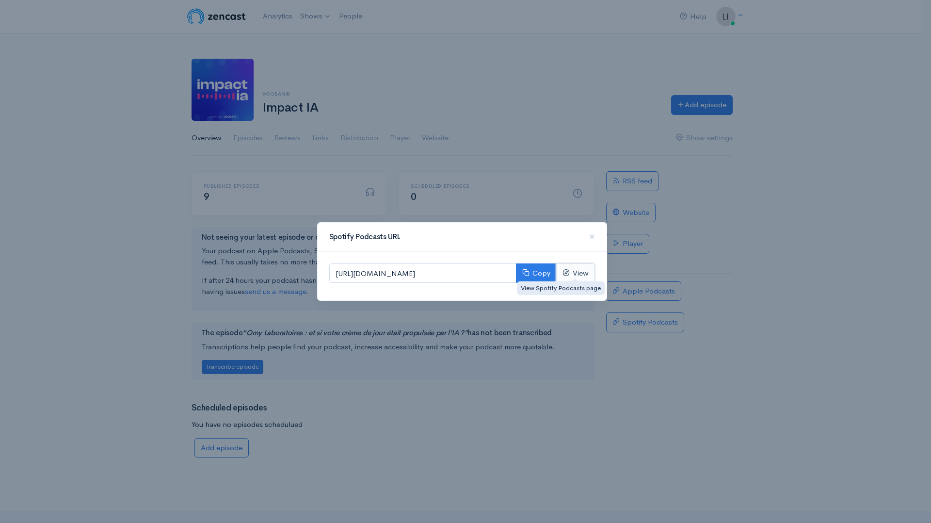
click at [574, 276] on link "View" at bounding box center [575, 273] width 39 height 20
click at [546, 270] on button "Copy" at bounding box center [536, 273] width 41 height 20
click at [534, 272] on button "Copy" at bounding box center [536, 273] width 41 height 20
click at [475, 414] on div "Spotify Podcasts URL × https://open.spotify.com/show/0Om7kkNUMBbbLPgmenaaj0 Cop…" at bounding box center [465, 261] width 931 height 523
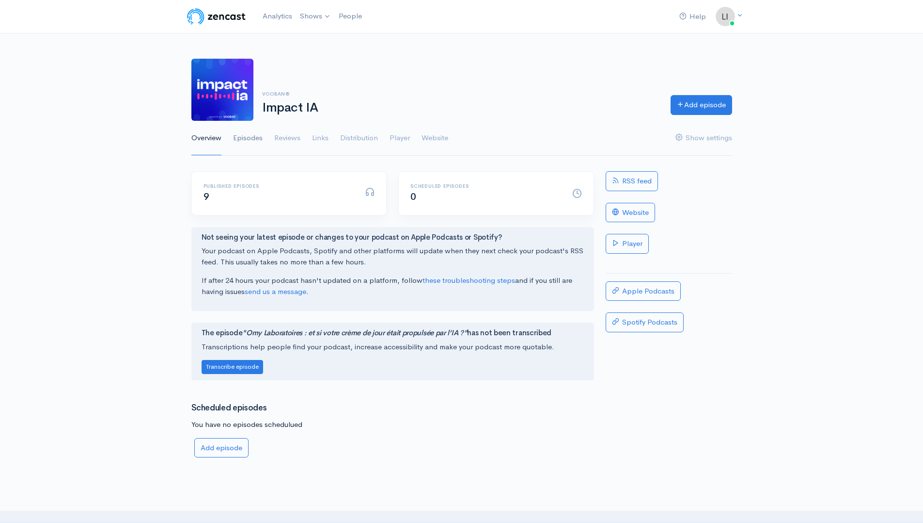
click at [250, 135] on link "Episodes" at bounding box center [248, 138] width 30 height 35
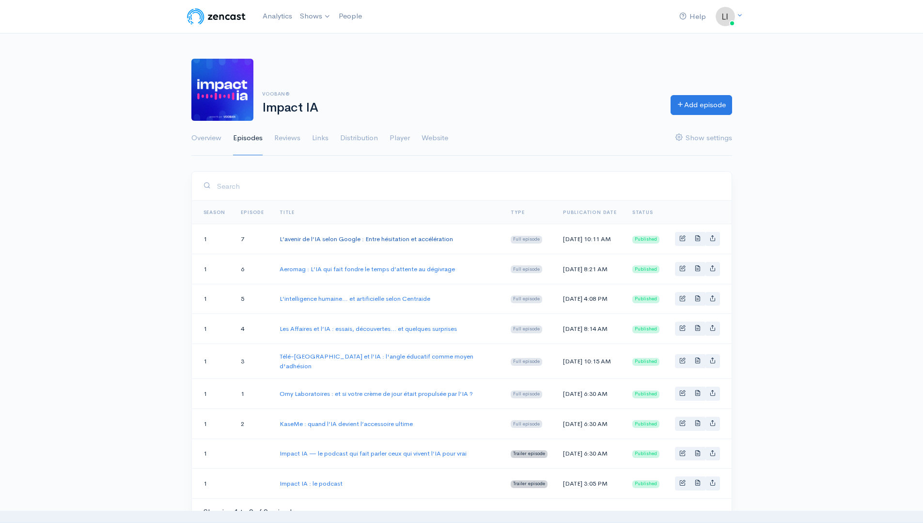
click at [321, 236] on link "L’avenir de l’IA selon Google : Entre hésitation et accélération" at bounding box center [367, 239] width 174 height 8
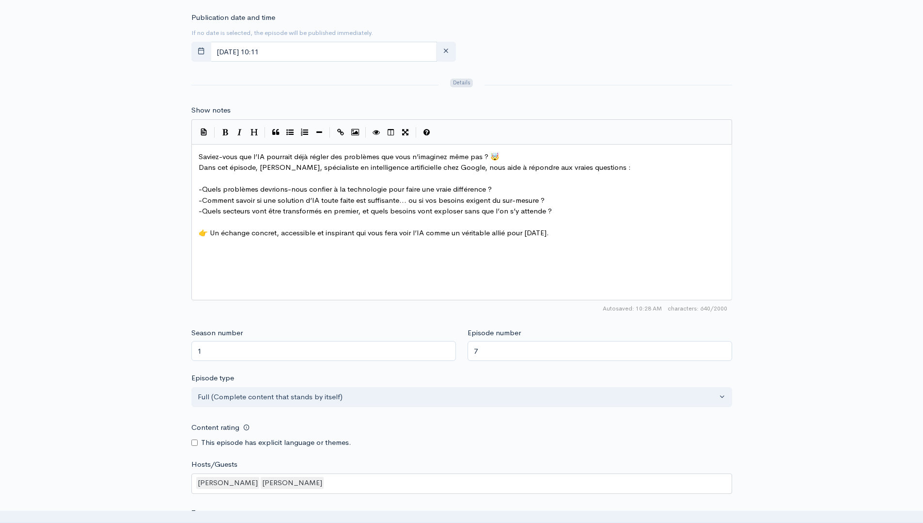
scroll to position [473, 0]
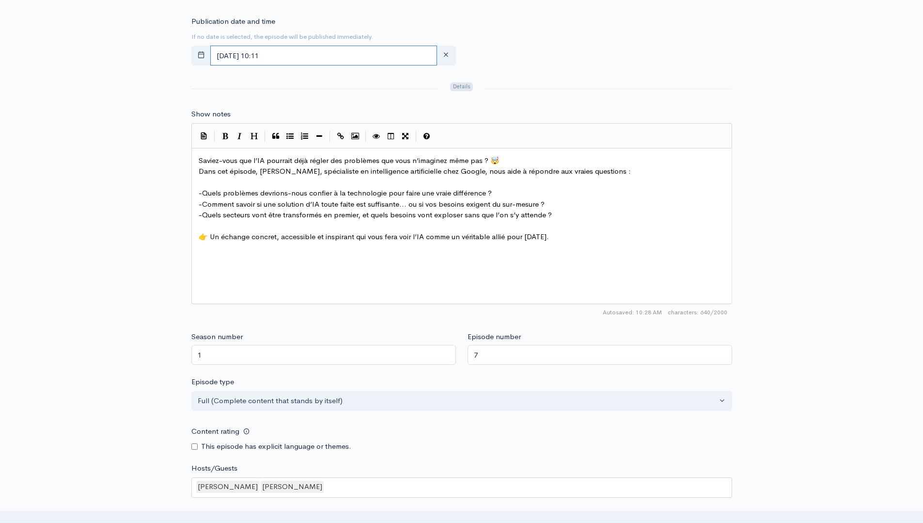
click at [305, 55] on input "[DATE] 10:11" at bounding box center [323, 56] width 227 height 20
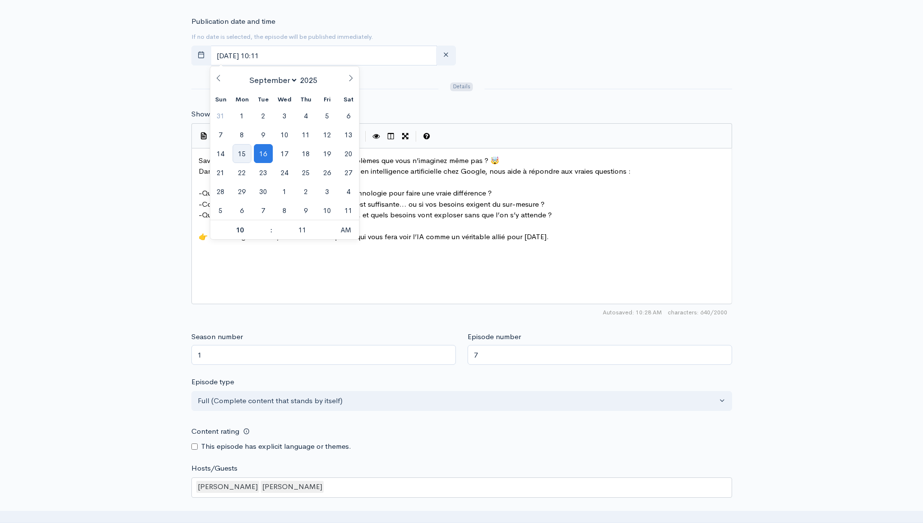
click at [249, 158] on span "15" at bounding box center [242, 153] width 19 height 19
click at [542, 84] on div at bounding box center [608, 89] width 259 height 16
click at [271, 57] on input "September, 15 2025 10:11" at bounding box center [323, 56] width 227 height 20
click at [265, 149] on span "16" at bounding box center [263, 153] width 19 height 19
type input "[DATE] 10:11"
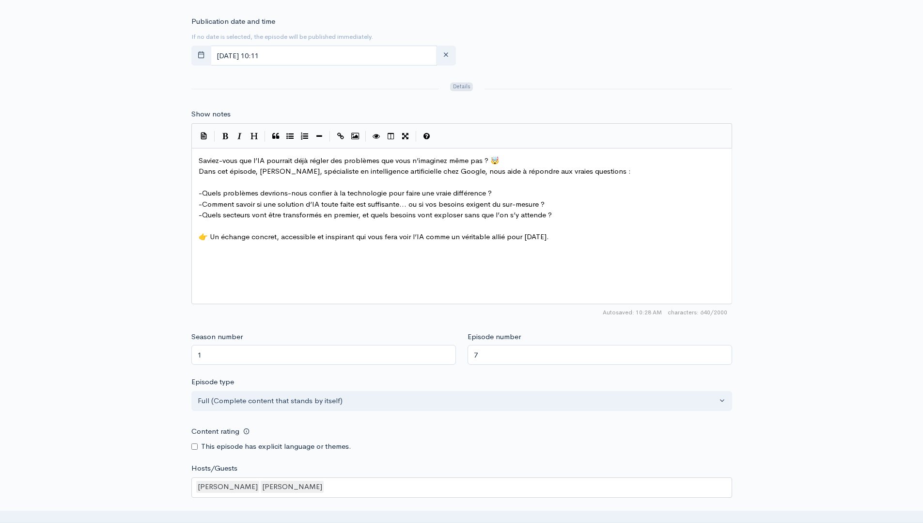
click at [577, 86] on div at bounding box center [608, 89] width 259 height 16
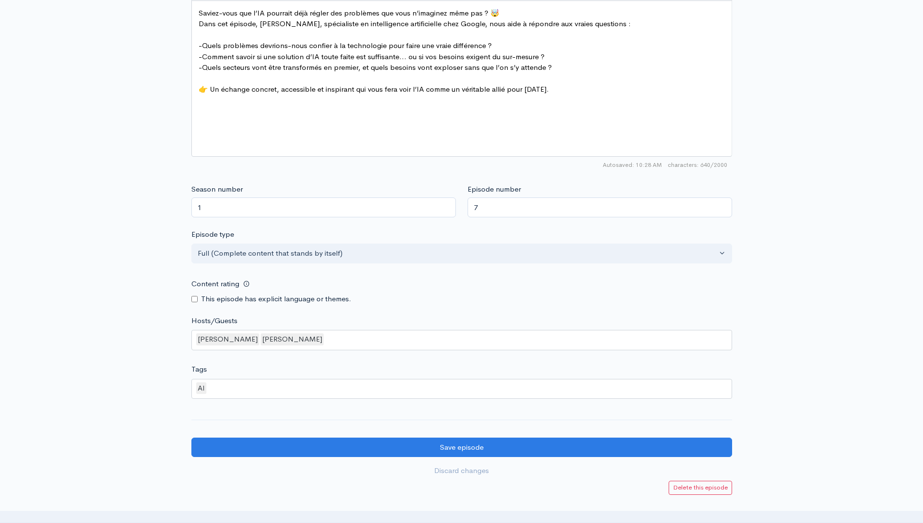
scroll to position [709, 0]
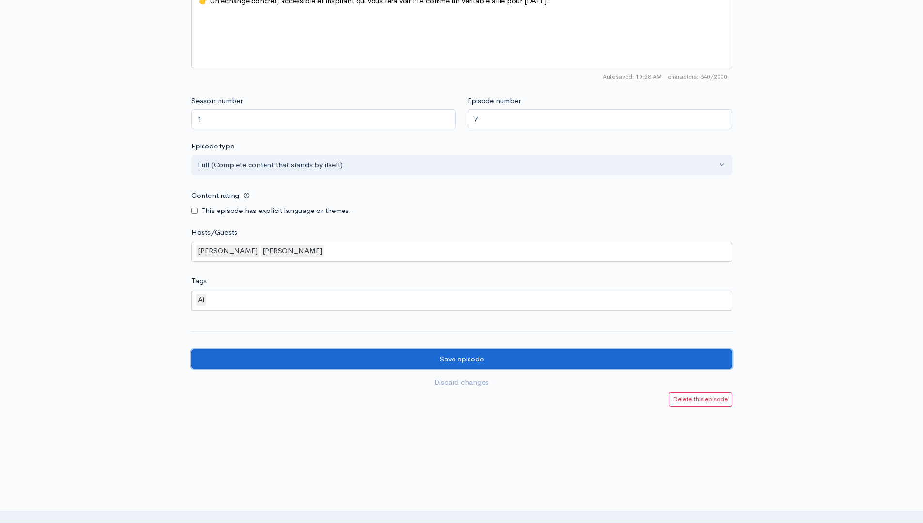
click at [283, 361] on input "Save episode" at bounding box center [461, 359] width 541 height 20
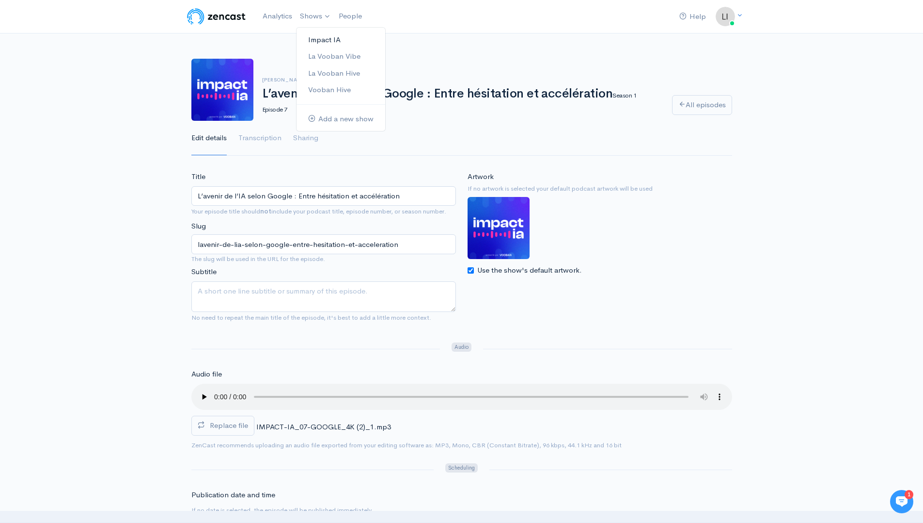
click at [323, 42] on link "Impact IA" at bounding box center [341, 40] width 89 height 17
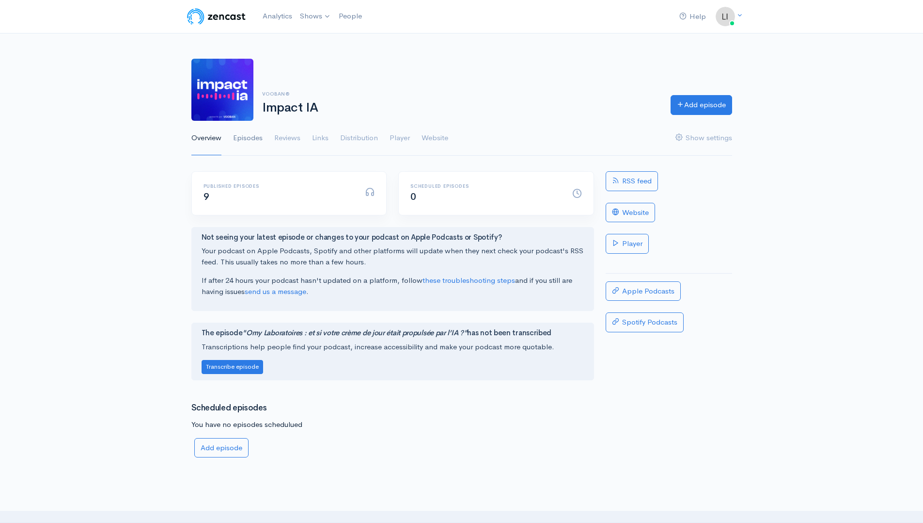
click at [251, 138] on link "Episodes" at bounding box center [248, 138] width 30 height 35
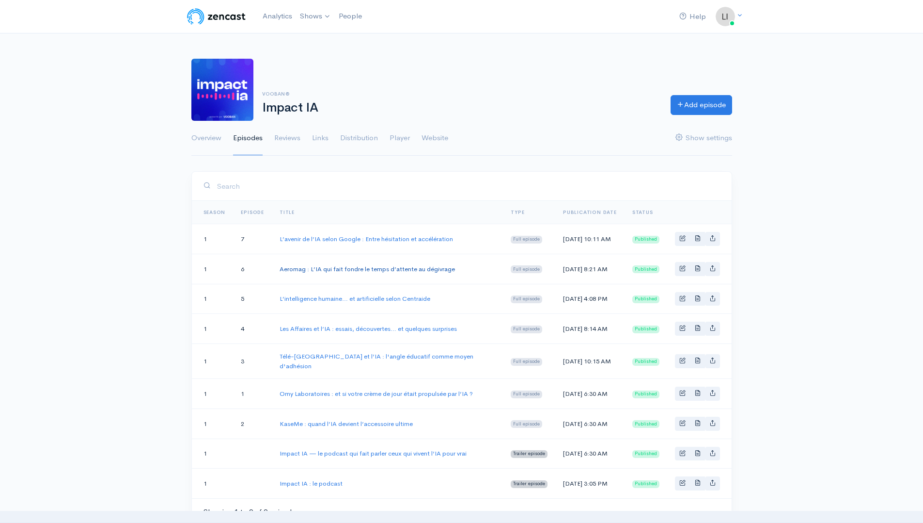
click at [307, 267] on link "Aeromag : L’IA qui fait fondre le temps d’attente au dégivrage" at bounding box center [367, 269] width 175 height 8
click at [306, 237] on link "L’avenir de l’IA selon Google : Entre hésitation et accélération" at bounding box center [367, 239] width 174 height 8
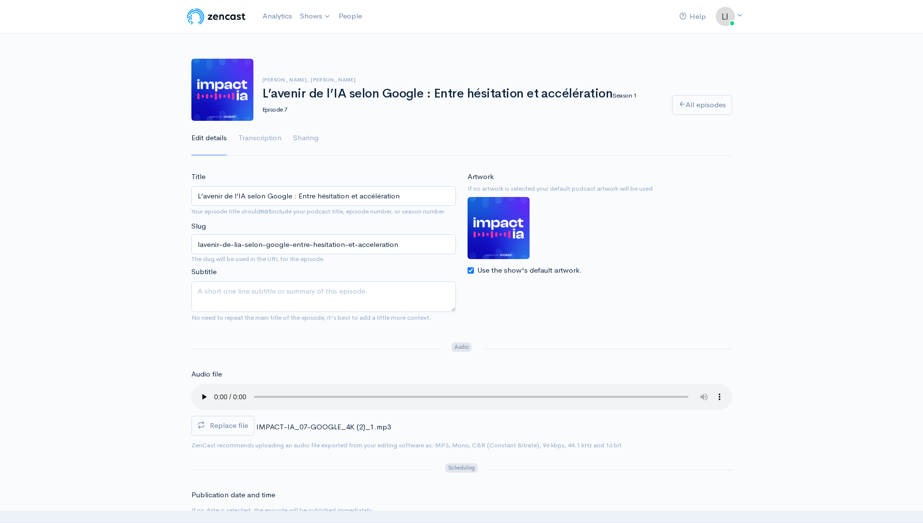
click at [493, 271] on label "Use the show's default artwork." at bounding box center [529, 270] width 105 height 11
click at [474, 271] on input "Use the show's default artwork." at bounding box center [471, 270] width 6 height 6
checkbox input "false"
click at [608, 325] on div "Artwork If no artwork is selected your default podcast artwork will be used Use…" at bounding box center [600, 250] width 276 height 158
click at [573, 293] on input "Choose file" at bounding box center [528, 292] width 121 height 20
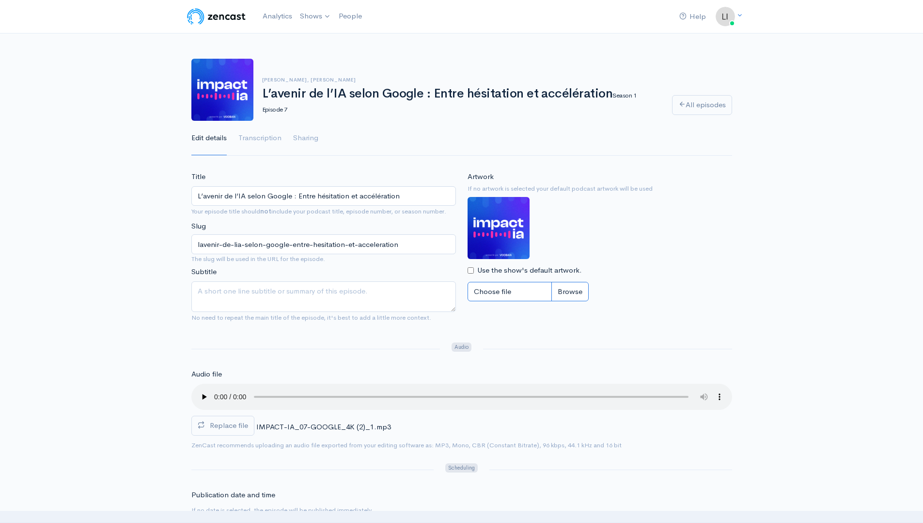
type input "C:\fakepath\ImpactIA_ThumbnailGoogle_3000x3000.jpg"
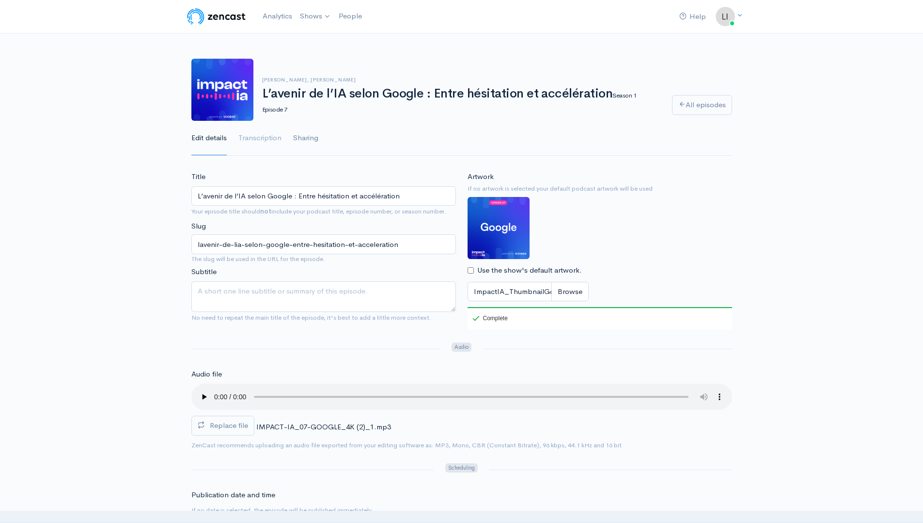
click at [305, 135] on link "Sharing" at bounding box center [305, 138] width 25 height 35
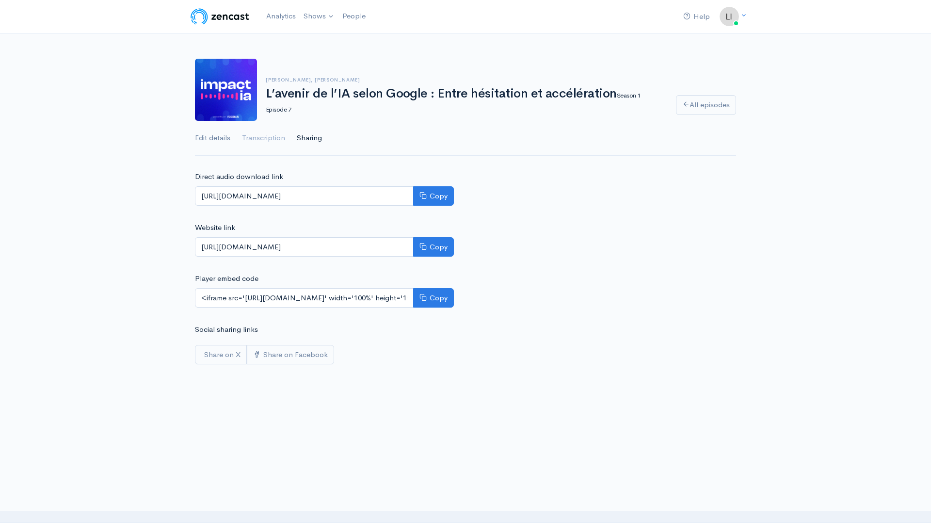
click at [208, 140] on link "Edit details" at bounding box center [212, 138] width 35 height 35
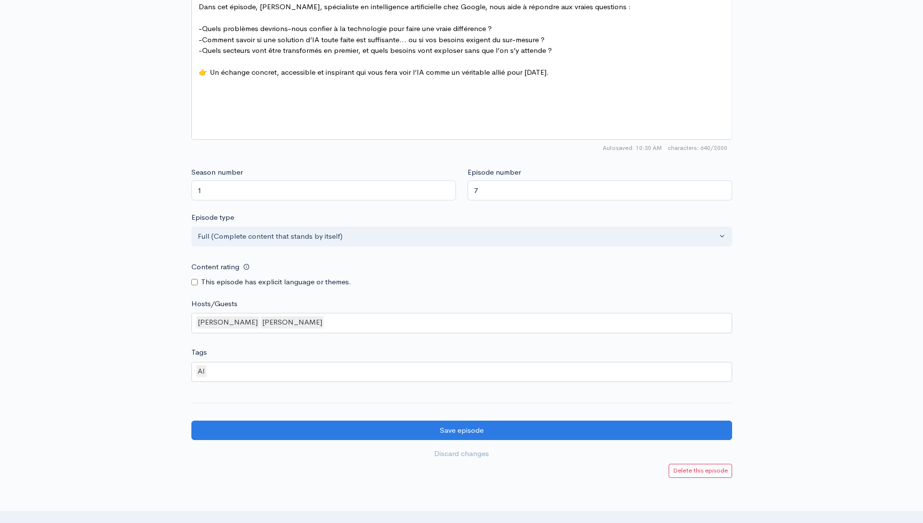
scroll to position [718, 0]
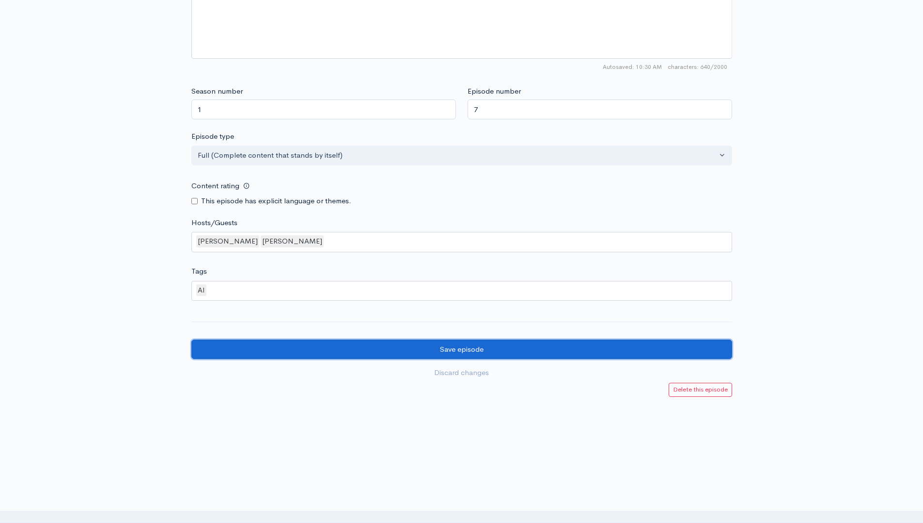
click at [390, 352] on input "Save episode" at bounding box center [461, 349] width 541 height 20
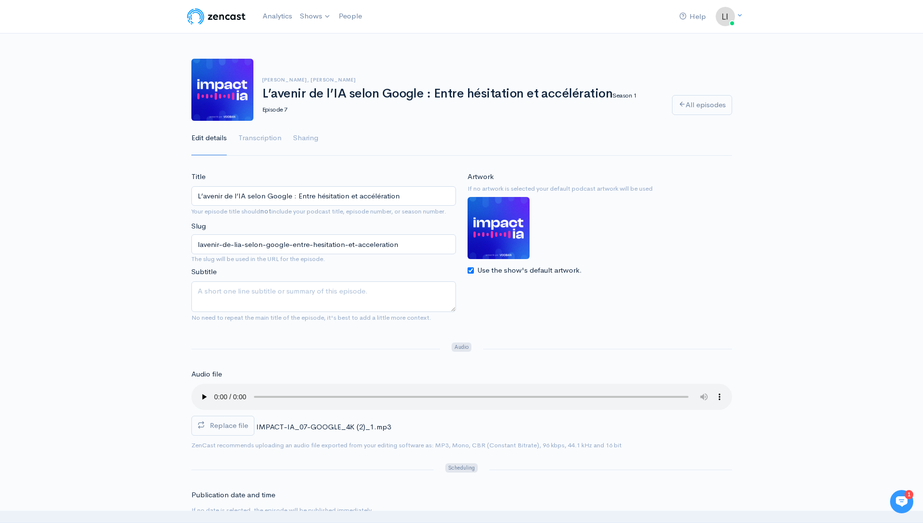
click at [561, 271] on label "Use the show's default artwork." at bounding box center [529, 270] width 105 height 11
click at [474, 271] on input "Use the show's default artwork." at bounding box center [471, 270] width 6 height 6
checkbox input "false"
click at [574, 291] on input "Choose file" at bounding box center [528, 292] width 121 height 20
type input "C:\fakepath\ImpactIA_ThumbnailGoogle_3000x3000.jpg"
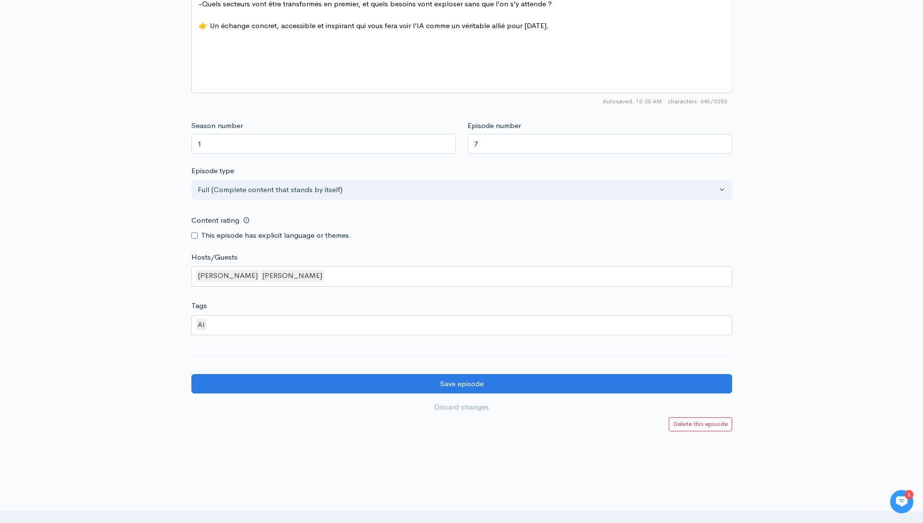
scroll to position [718, 0]
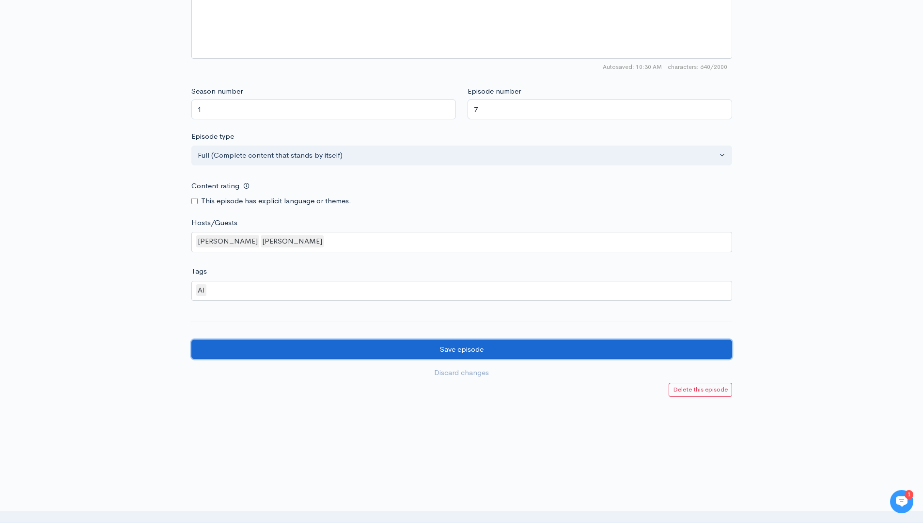
click at [375, 352] on input "Save episode" at bounding box center [461, 349] width 541 height 20
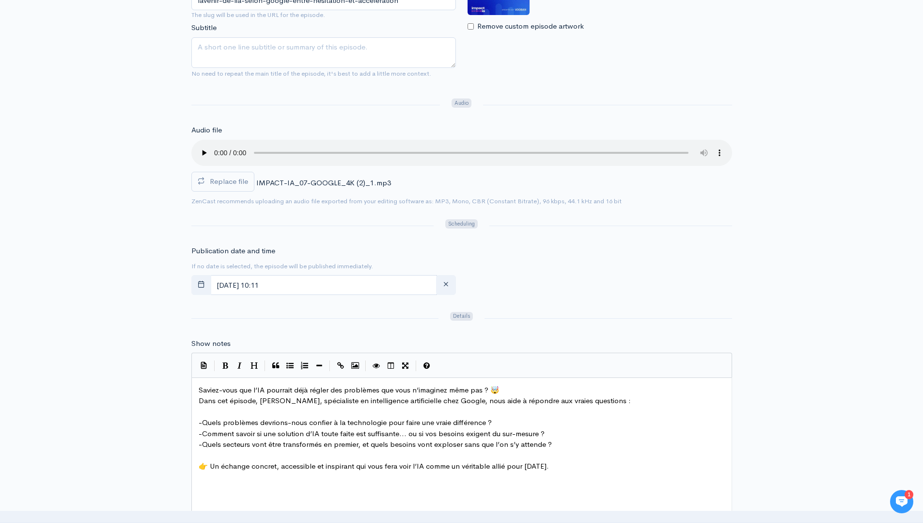
scroll to position [295, 0]
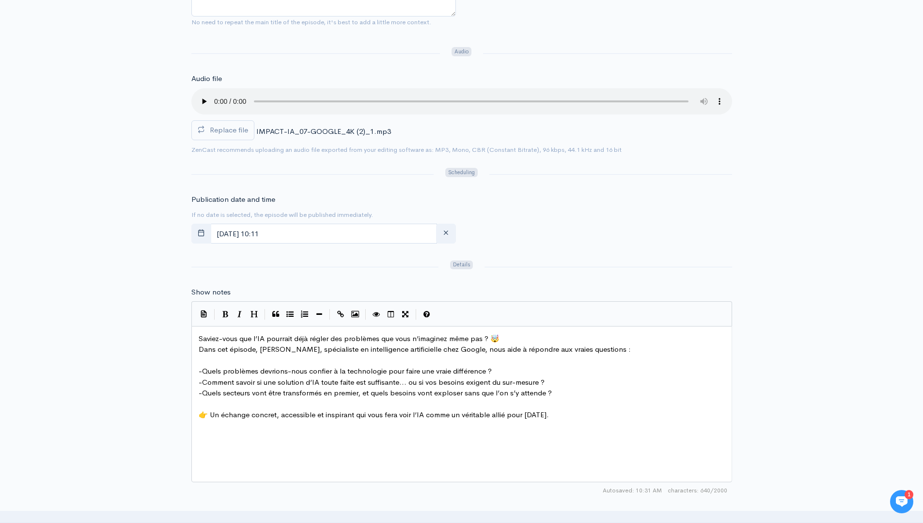
click at [515, 342] on pre "Saviez-vous que l’IA pourrait déjà régler des problèmes que vous n’imaginez mêm…" at bounding box center [466, 338] width 538 height 11
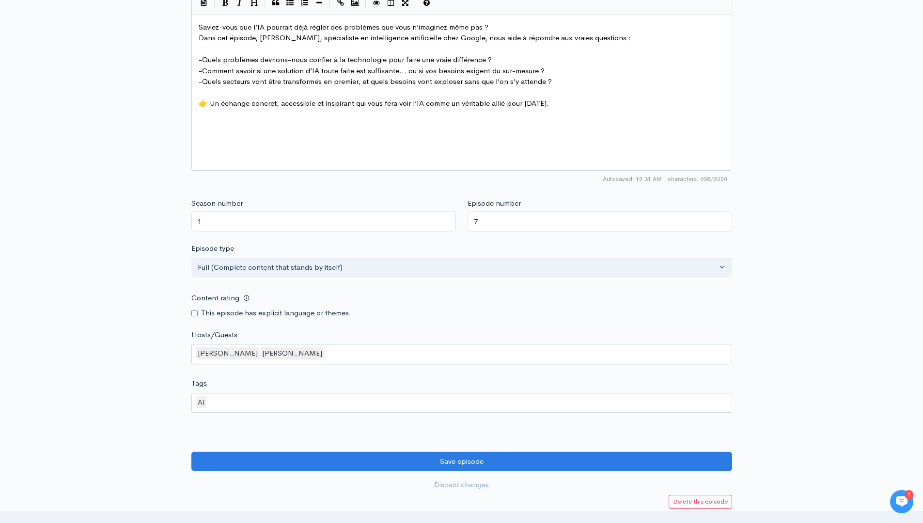
scroll to position [607, 0]
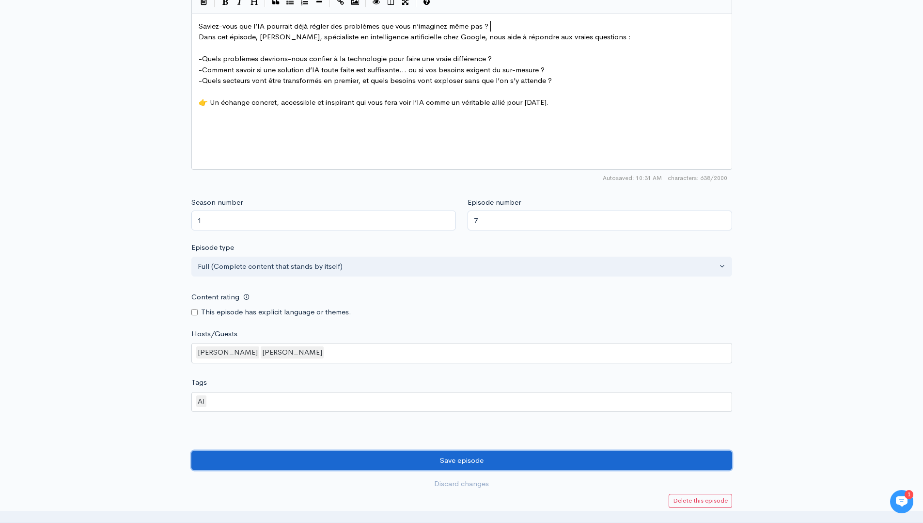
click at [332, 466] on input "Save episode" at bounding box center [461, 460] width 541 height 20
